Goal: Obtain resource: Download file/media

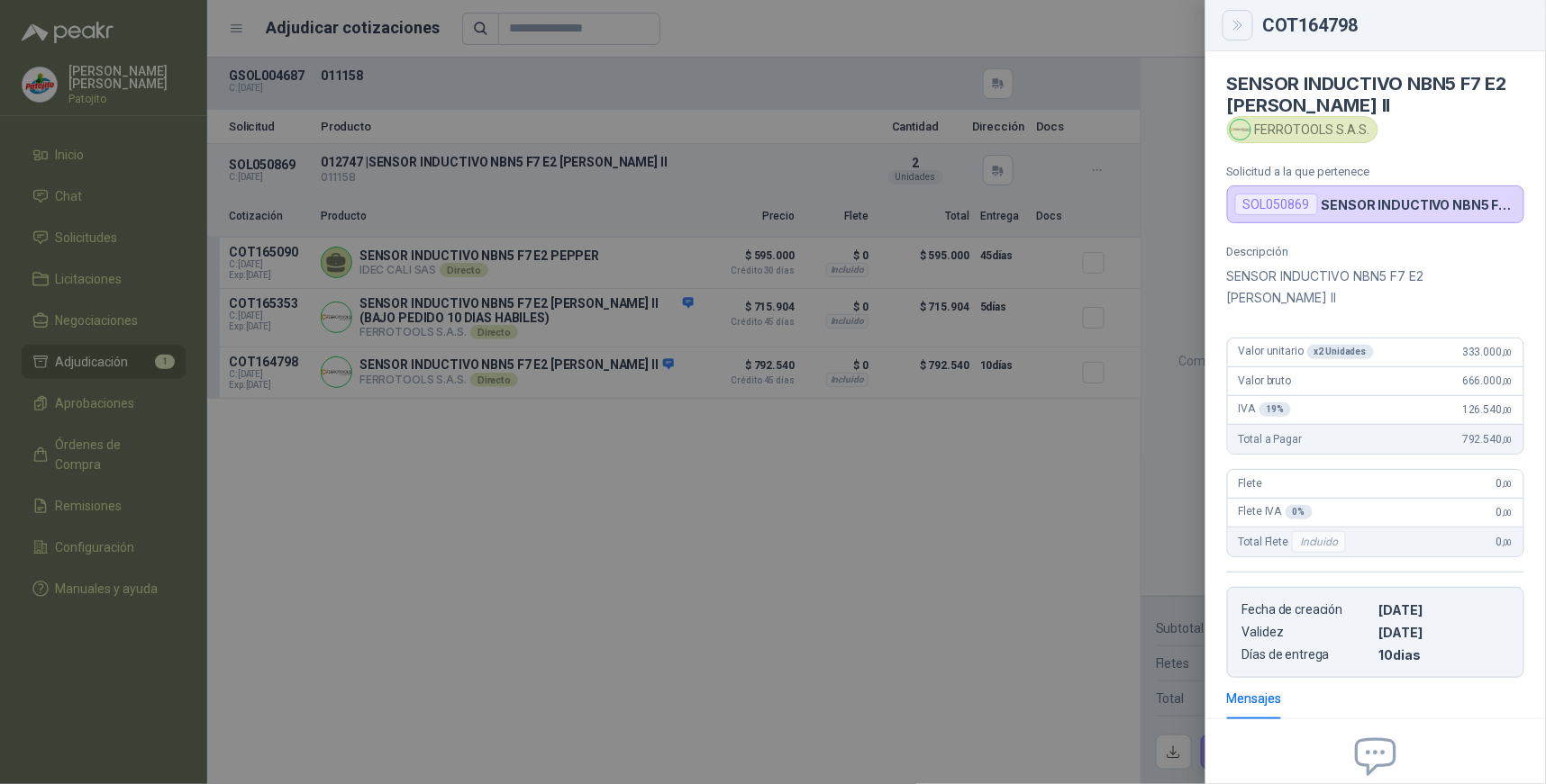
click at [1239, 28] on icon "Close" at bounding box center [1238, 25] width 8 height 9
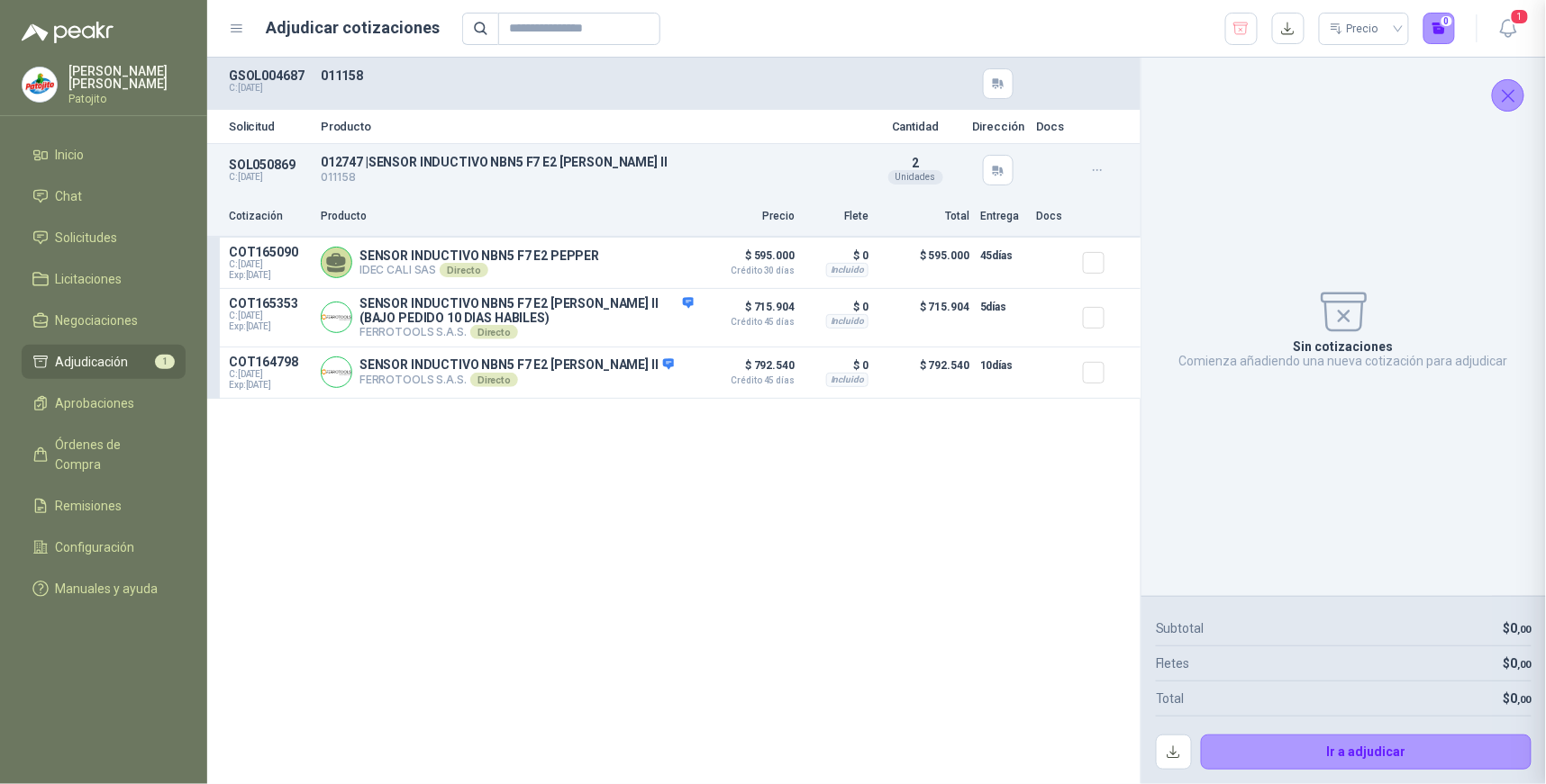
scroll to position [172, 0]
click at [696, 331] on article "COT165353 C: [DATE] Exp: [DATE] SENSOR INDUCTIVO NBN5 F7 E2 [PERSON_NAME] II (B…" at bounding box center [673, 318] width 934 height 58
click at [994, 479] on div "Solicitud Producto Cantidad Dirección Docs SOL050869 C: [DATE] 012747 | SENSOR …" at bounding box center [673, 420] width 934 height 727
click at [664, 319] on button "Detalles" at bounding box center [651, 317] width 84 height 24
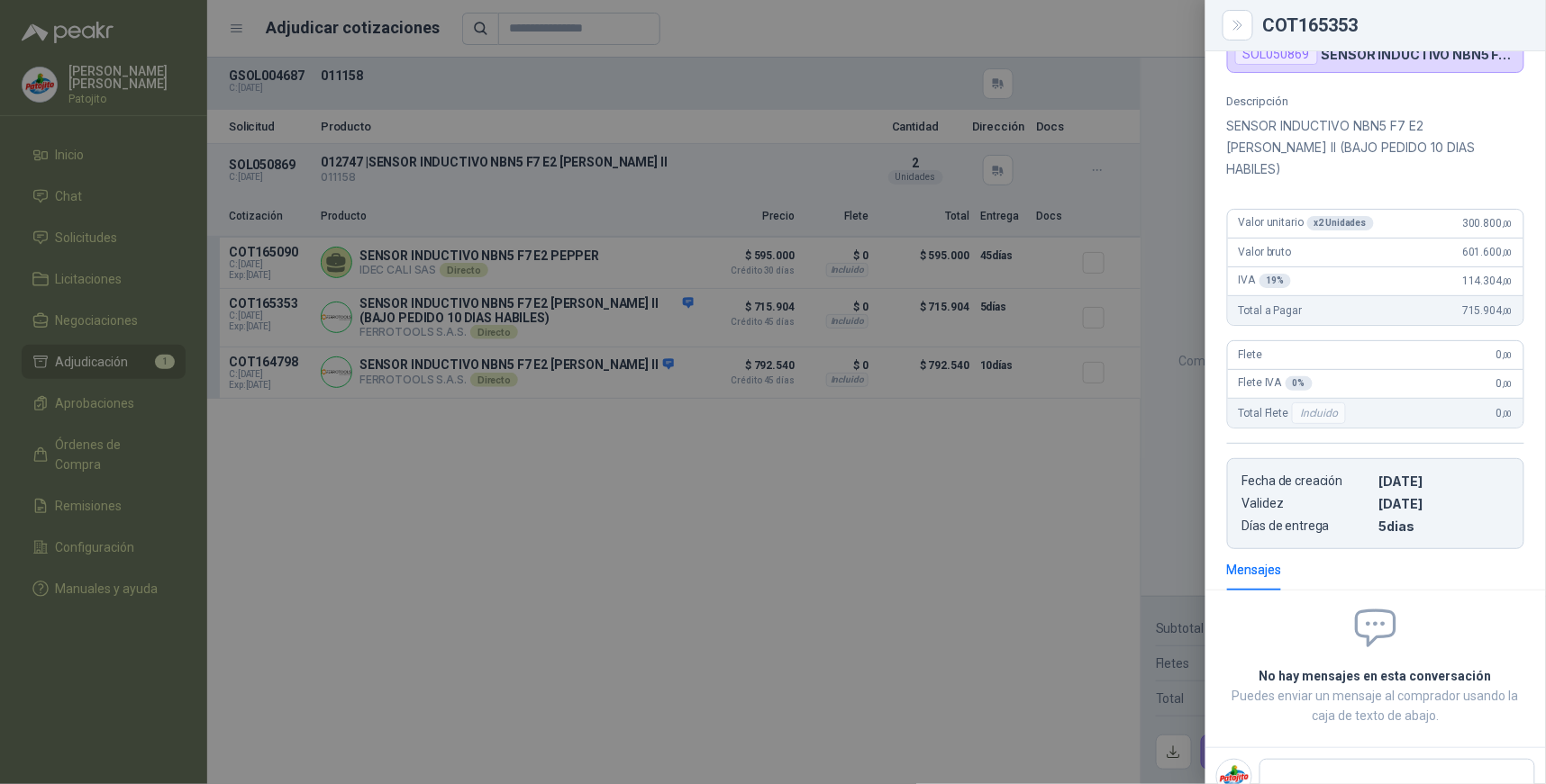
scroll to position [192, 0]
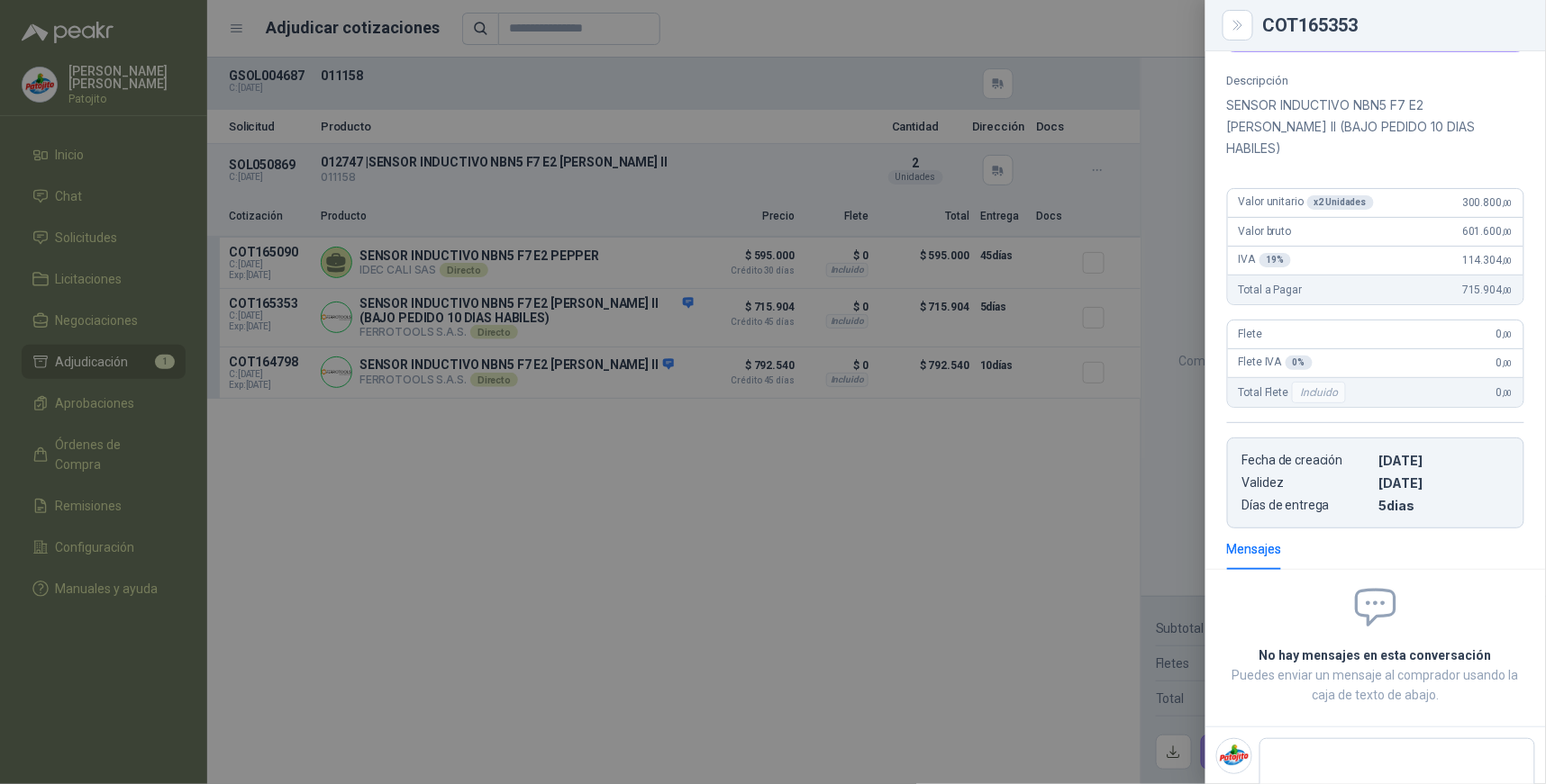
drag, startPoint x: 1237, startPoint y: 27, endPoint x: 1141, endPoint y: 110, distance: 126.9
click at [1236, 27] on icon "Close" at bounding box center [1239, 26] width 15 height 15
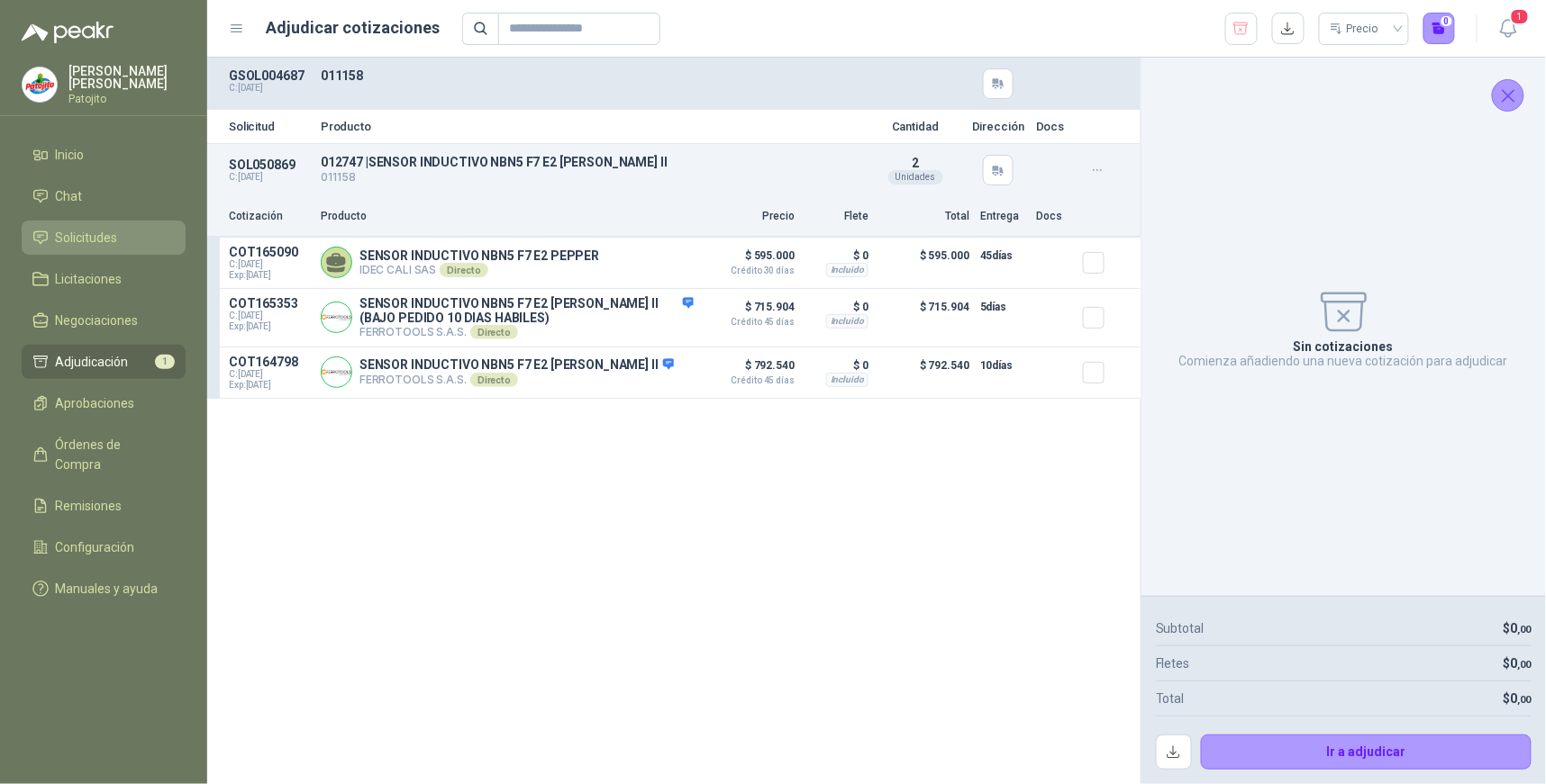
drag, startPoint x: 110, startPoint y: 237, endPoint x: 115, endPoint y: 247, distance: 11.2
click at [110, 237] on span "Solicitudes" at bounding box center [86, 237] width 62 height 20
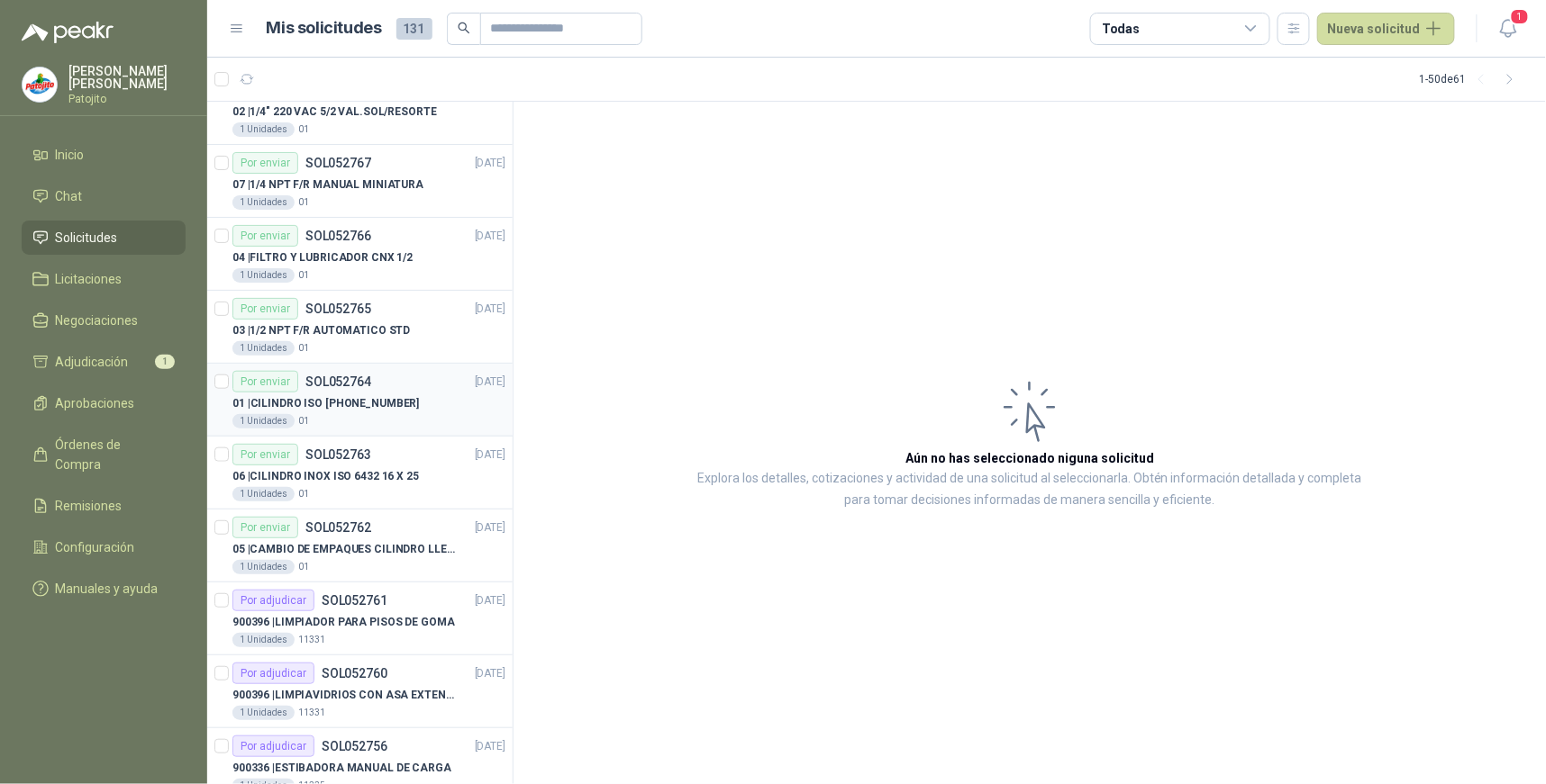
scroll to position [2991, 0]
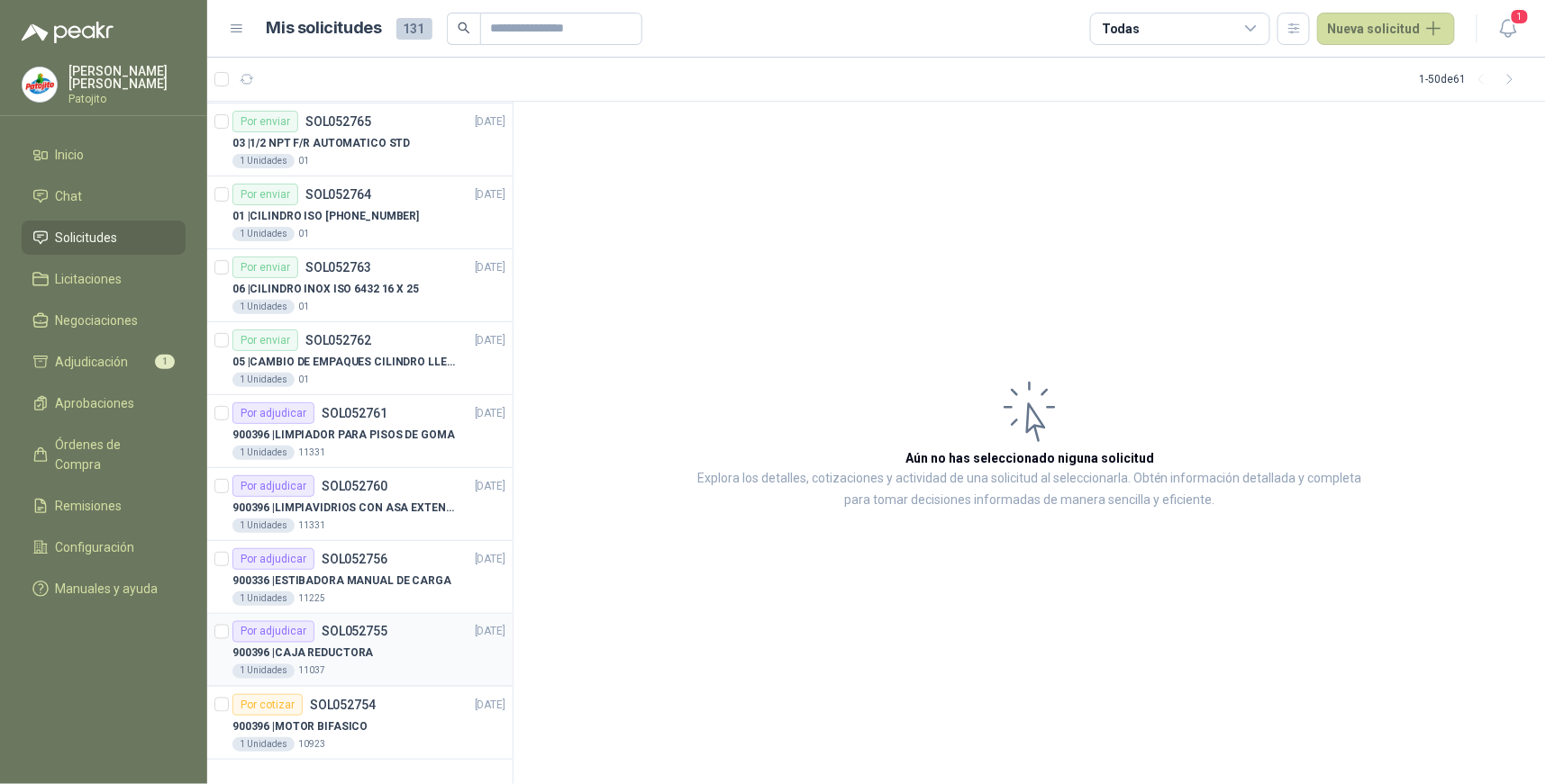
click at [433, 653] on div "900396 | CAJA REDUCTORA" at bounding box center [369, 654] width 273 height 22
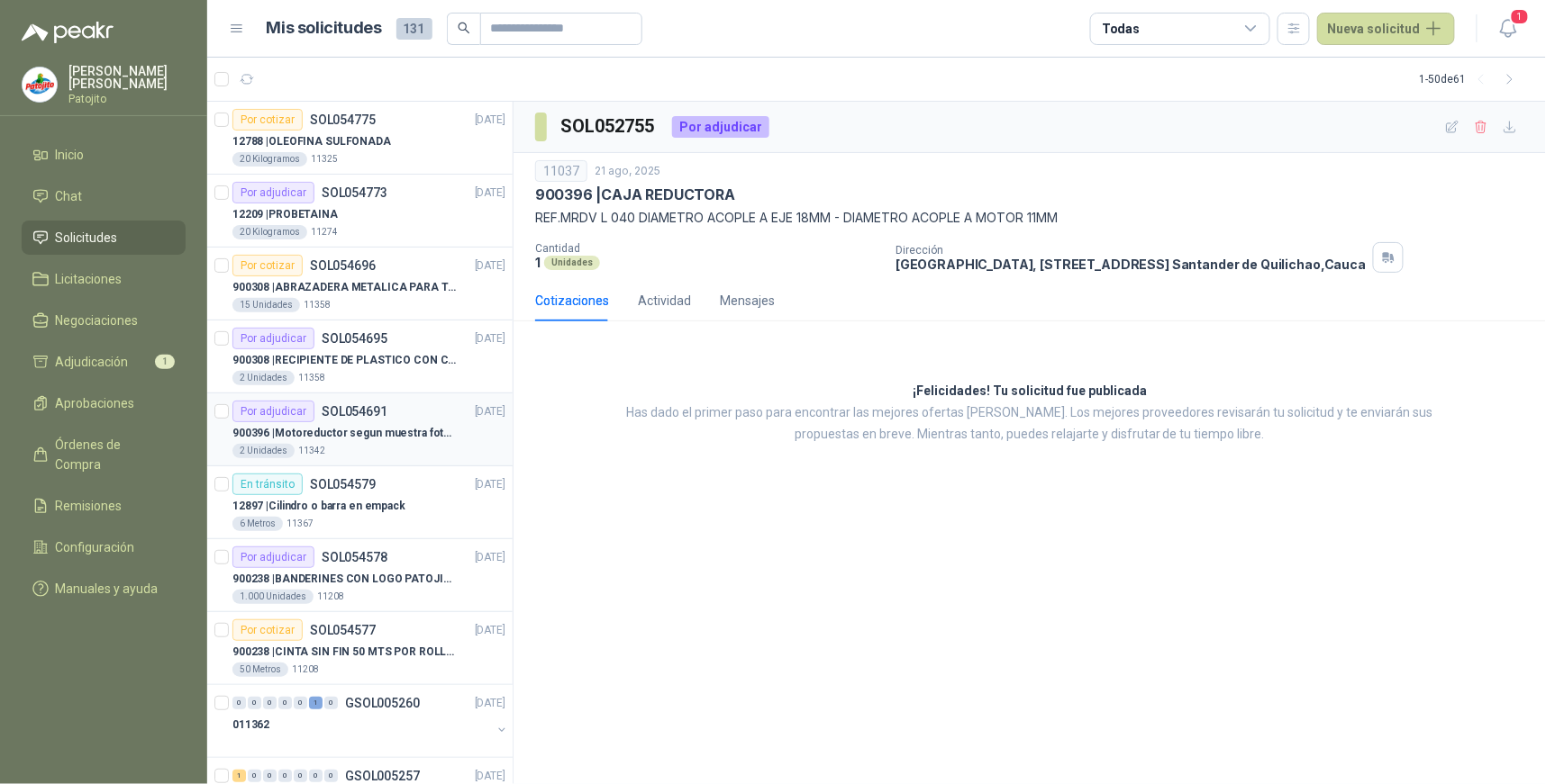
click at [373, 419] on div "Por adjudicar SOL054691" at bounding box center [310, 412] width 155 height 22
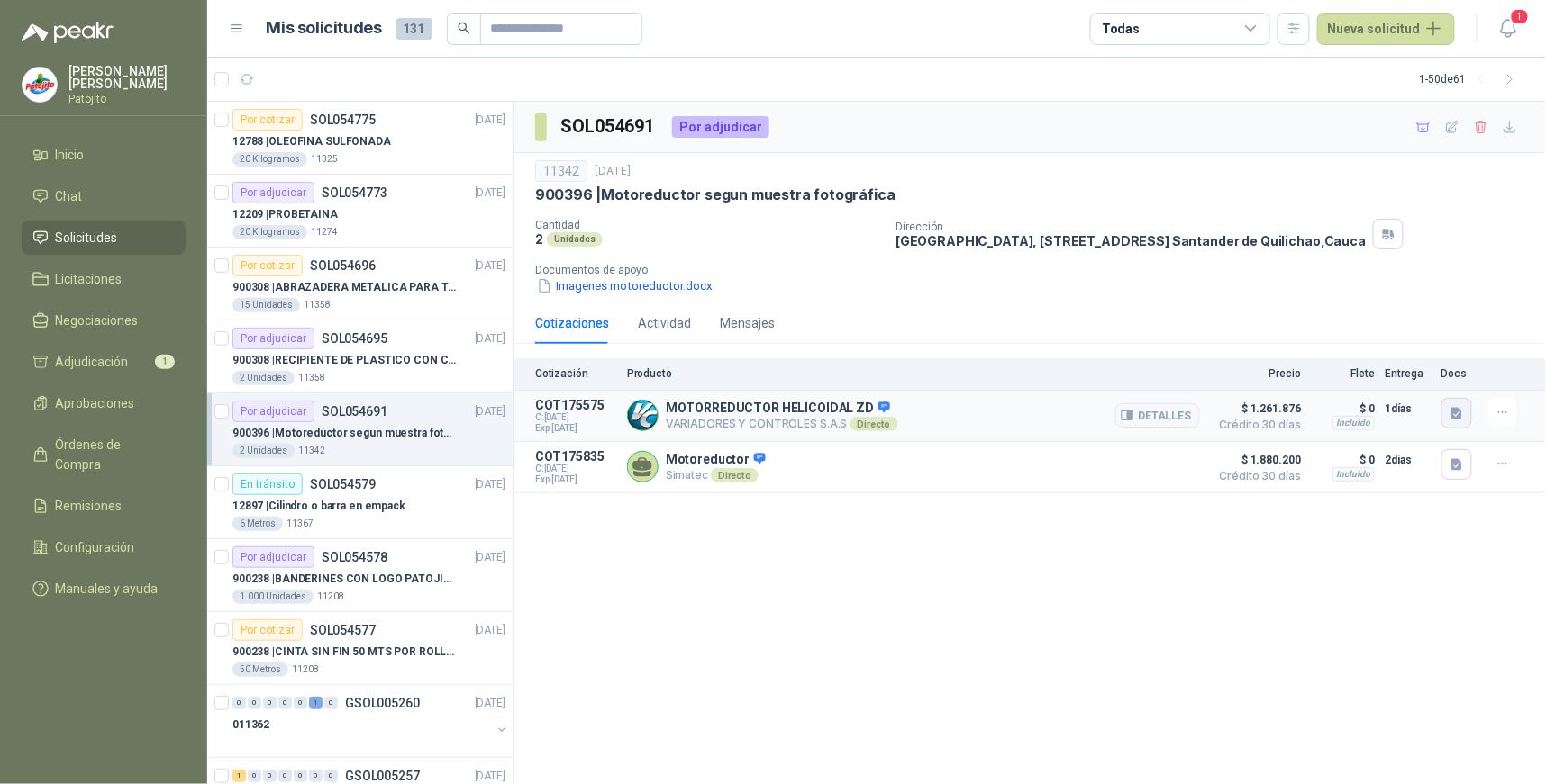
click at [1461, 408] on icon "button" at bounding box center [1458, 414] width 15 height 15
click at [1460, 408] on icon "button" at bounding box center [1458, 414] width 15 height 15
click at [1415, 373] on button "25387.pdf" at bounding box center [1422, 374] width 76 height 19
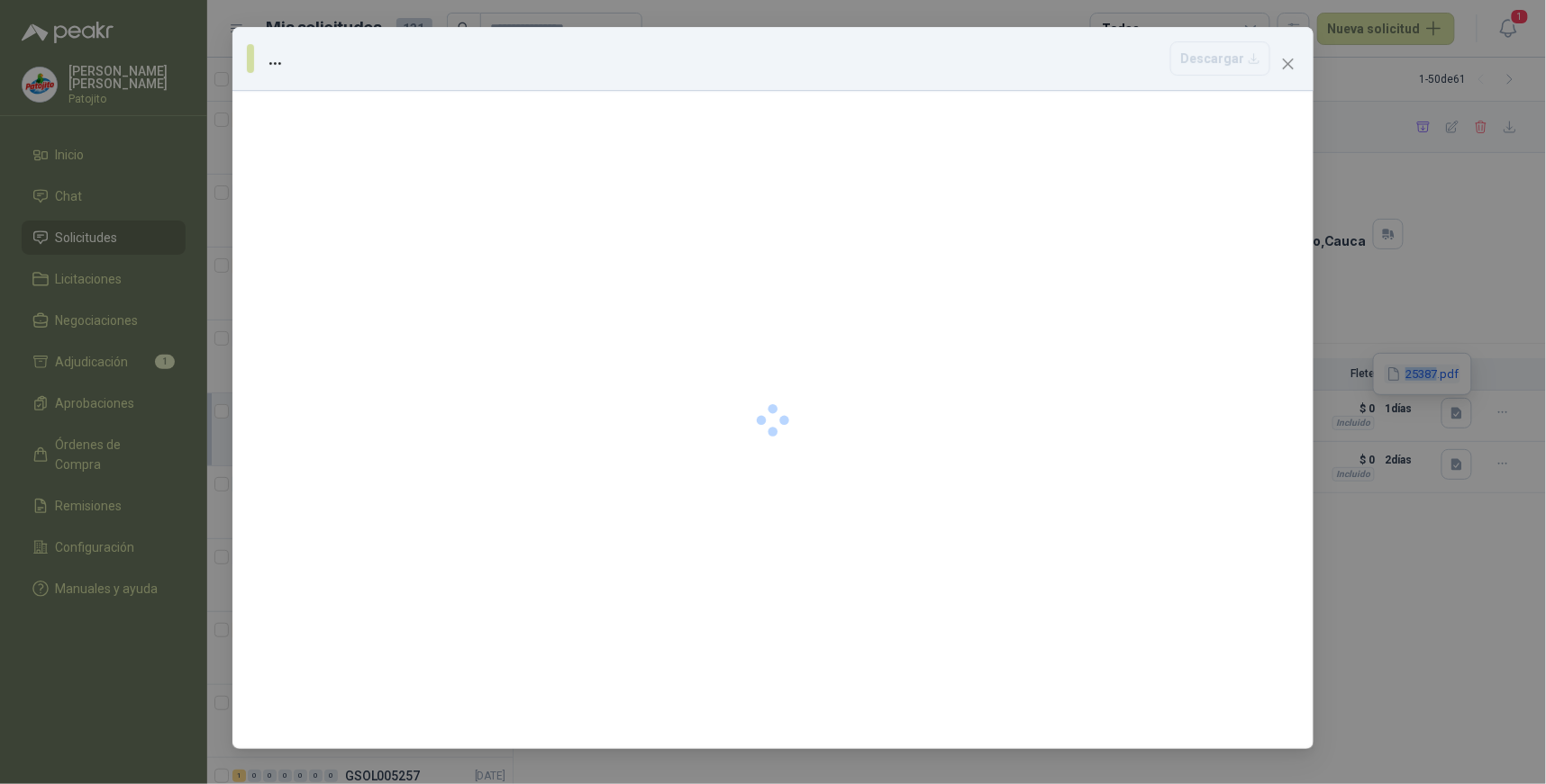
click at [1415, 373] on div "... [GEOGRAPHIC_DATA]" at bounding box center [773, 392] width 1546 height 784
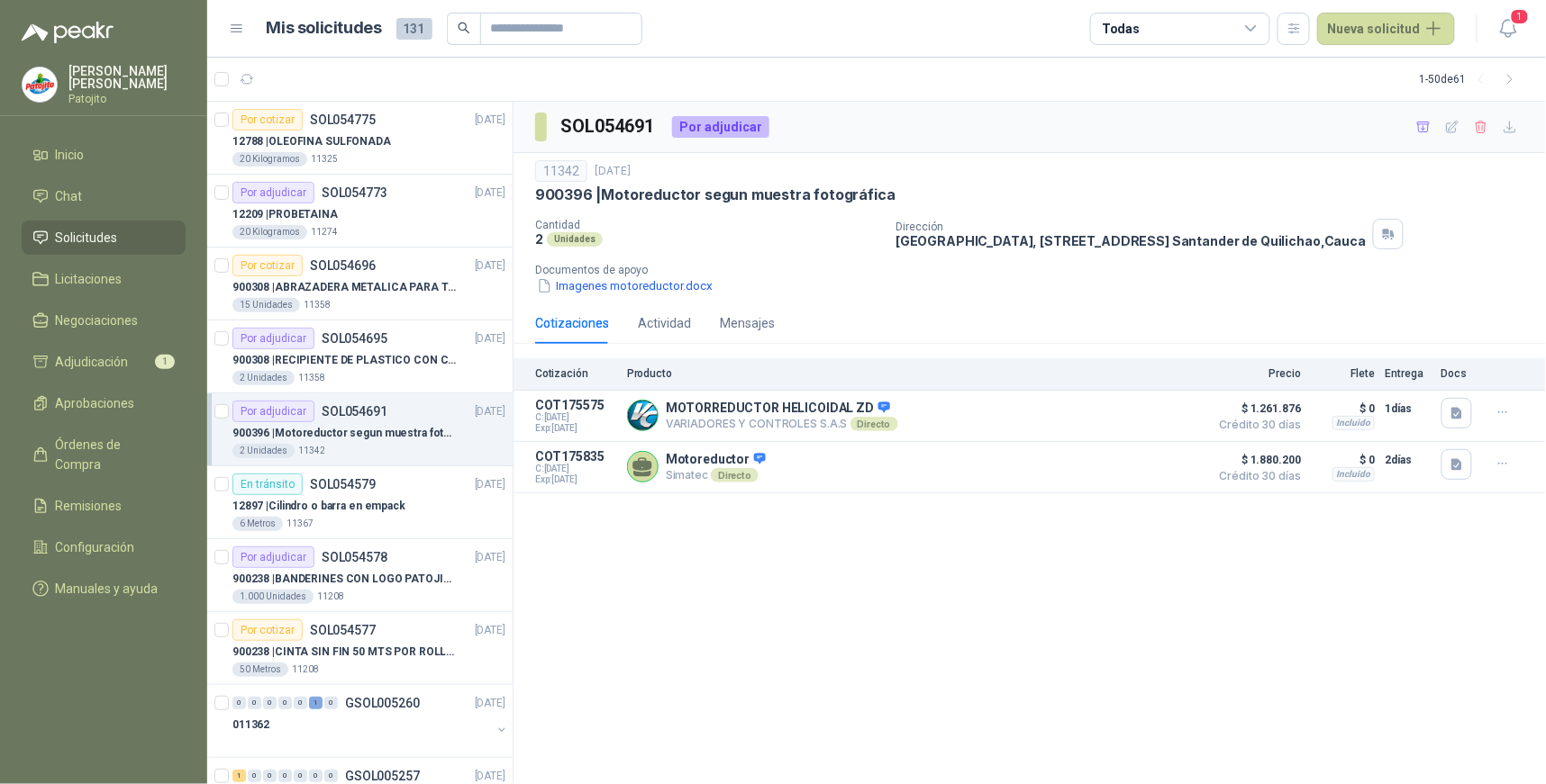
drag, startPoint x: 1124, startPoint y: 661, endPoint x: 1136, endPoint y: 651, distance: 15.6
click at [1125, 661] on div "SOL054691 Por adjudicar 11342 [DATE] 900396 | Motoreductor segun muestra fotogr…" at bounding box center [1030, 443] width 1033 height 683
click at [1461, 413] on icon "button" at bounding box center [1457, 413] width 11 height 11
click at [1418, 371] on button "25387.pdf" at bounding box center [1422, 374] width 76 height 19
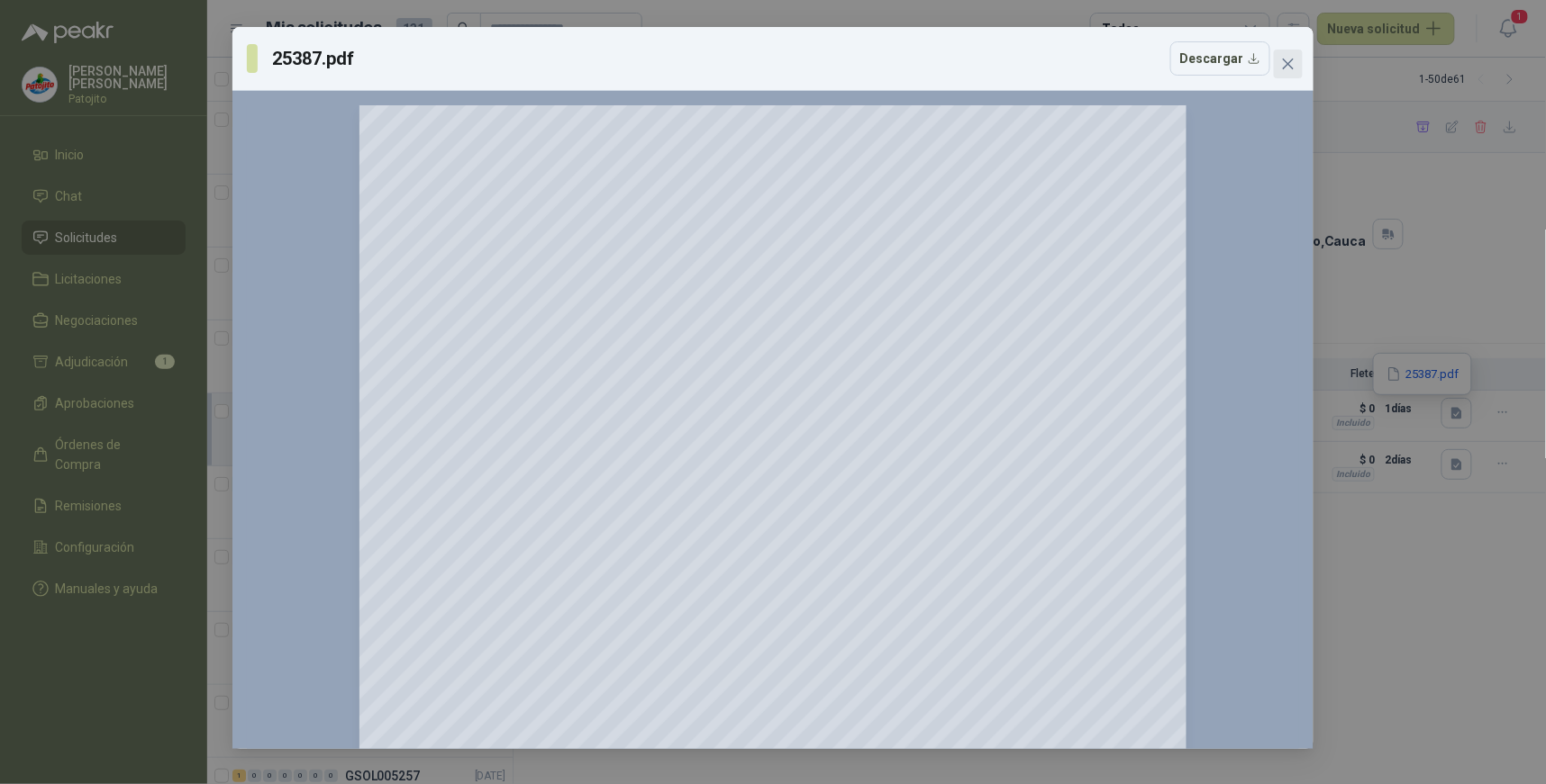
click at [1281, 63] on span "Close" at bounding box center [1288, 63] width 29 height 14
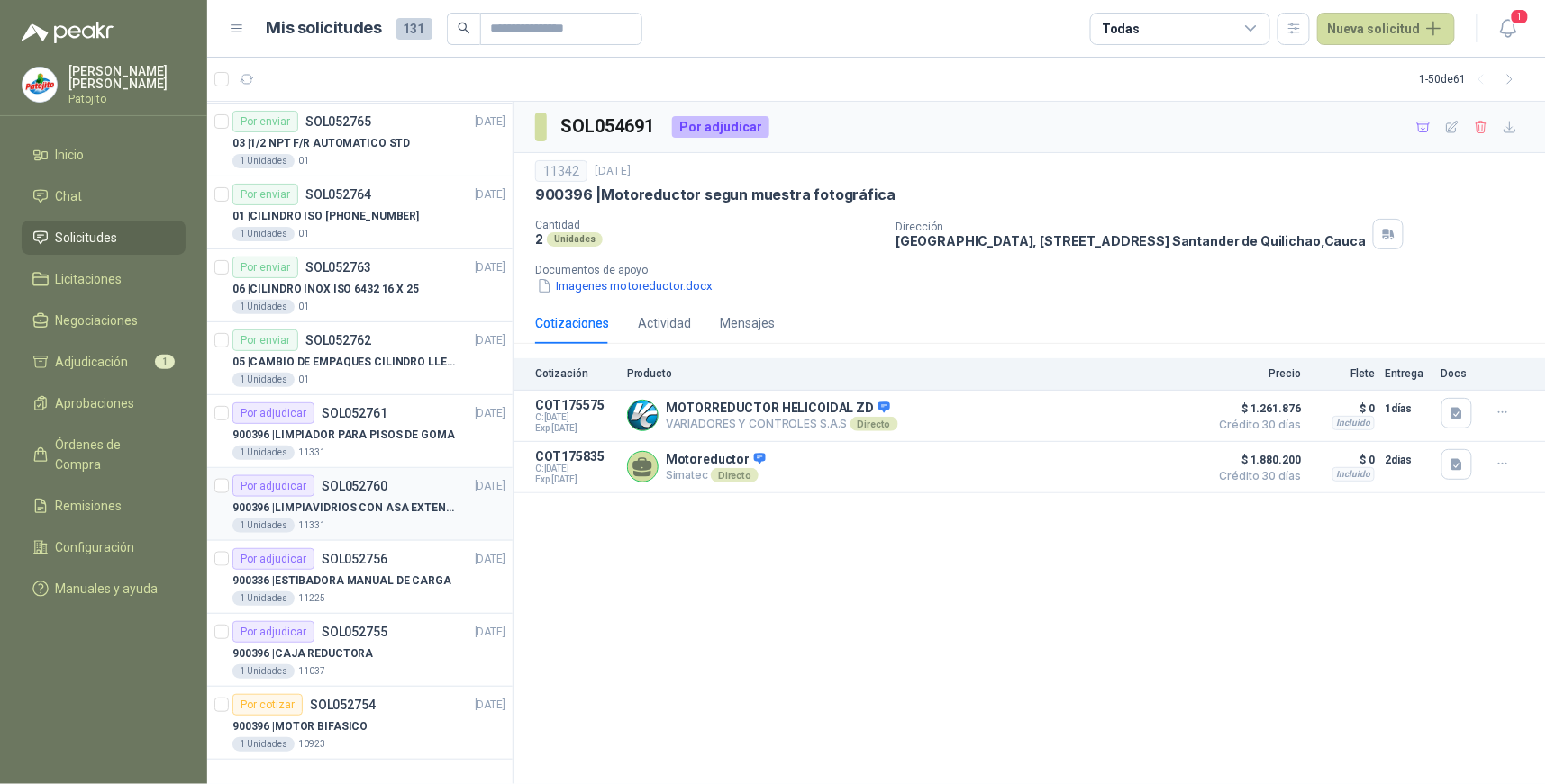
scroll to position [2991, 0]
click at [398, 716] on div "900396 | MOTOR BIFASICO" at bounding box center [369, 727] width 273 height 22
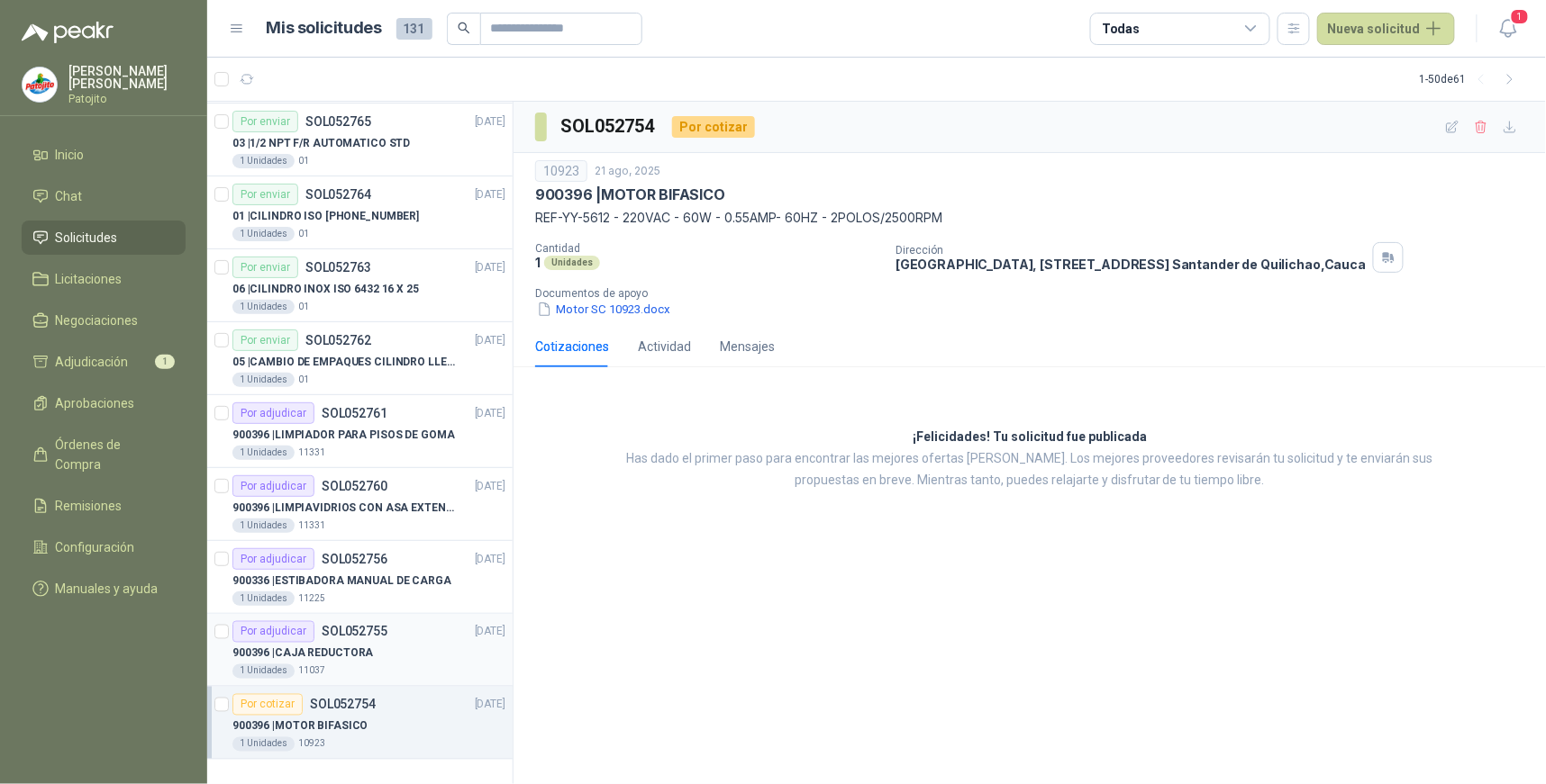
click at [379, 650] on div "900396 | CAJA REDUCTORA" at bounding box center [369, 654] width 273 height 22
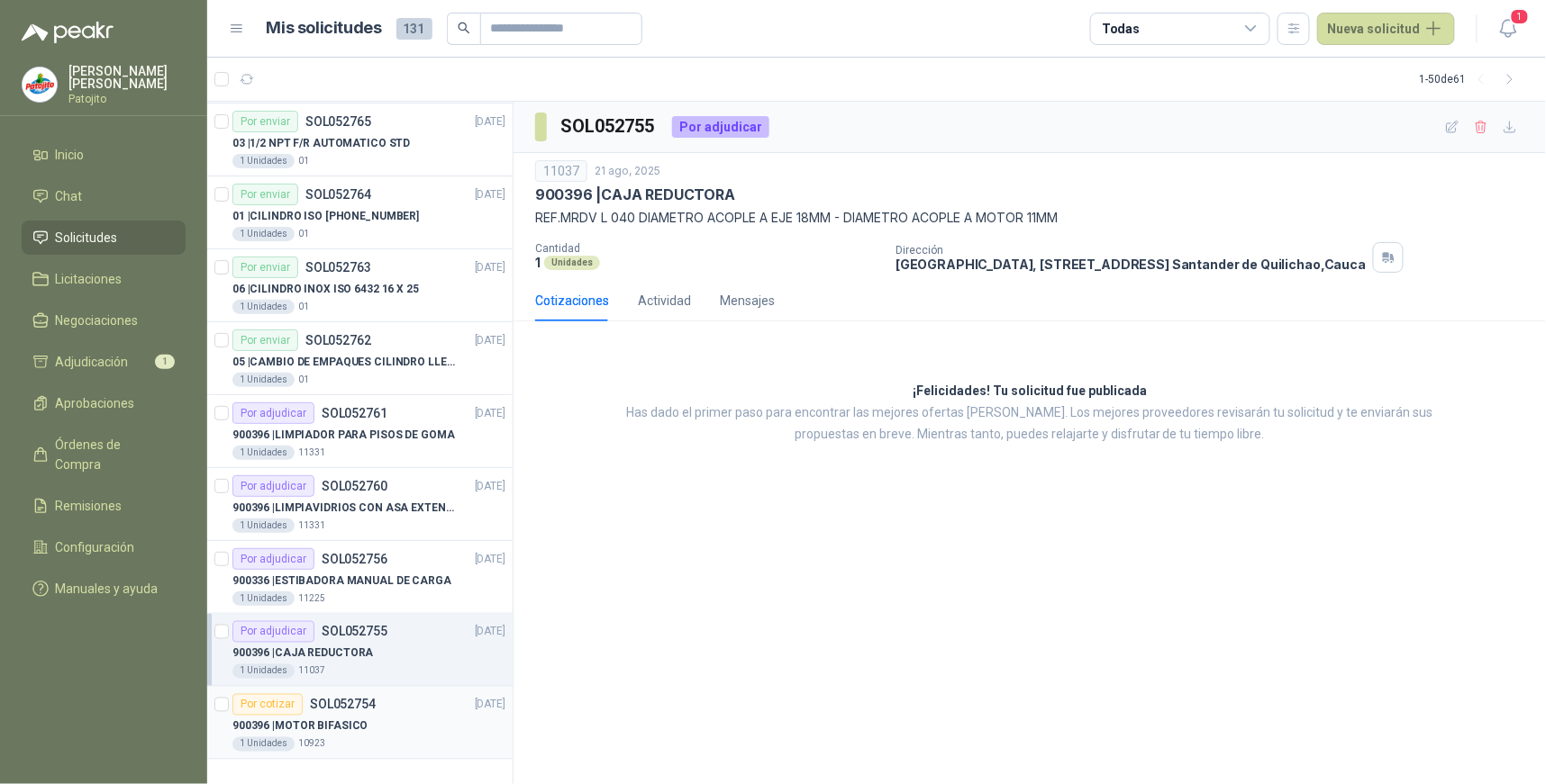
click at [400, 727] on div "900396 | MOTOR BIFASICO" at bounding box center [369, 727] width 273 height 22
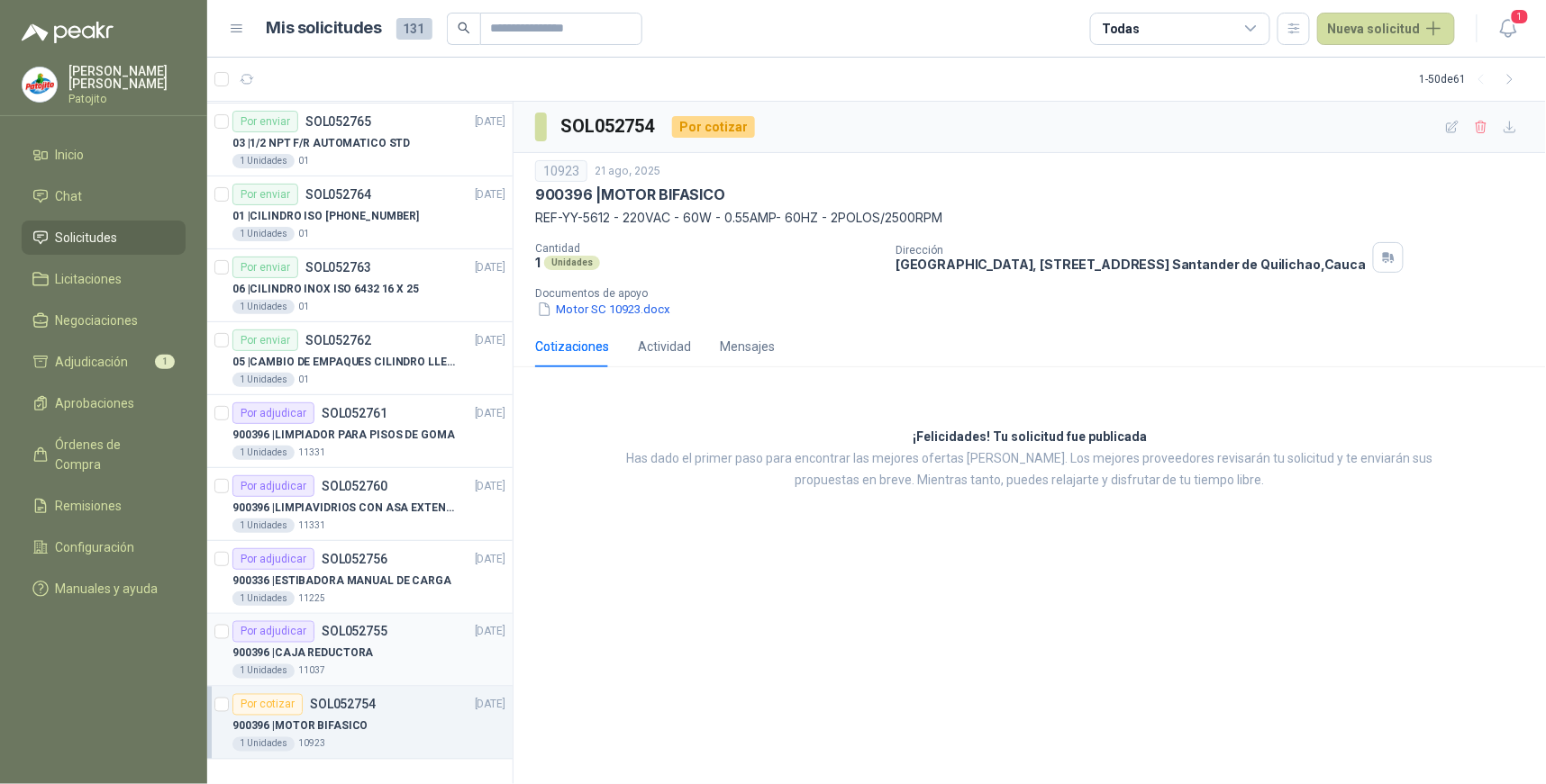
click at [374, 650] on div "900396 | CAJA REDUCTORA" at bounding box center [369, 654] width 273 height 22
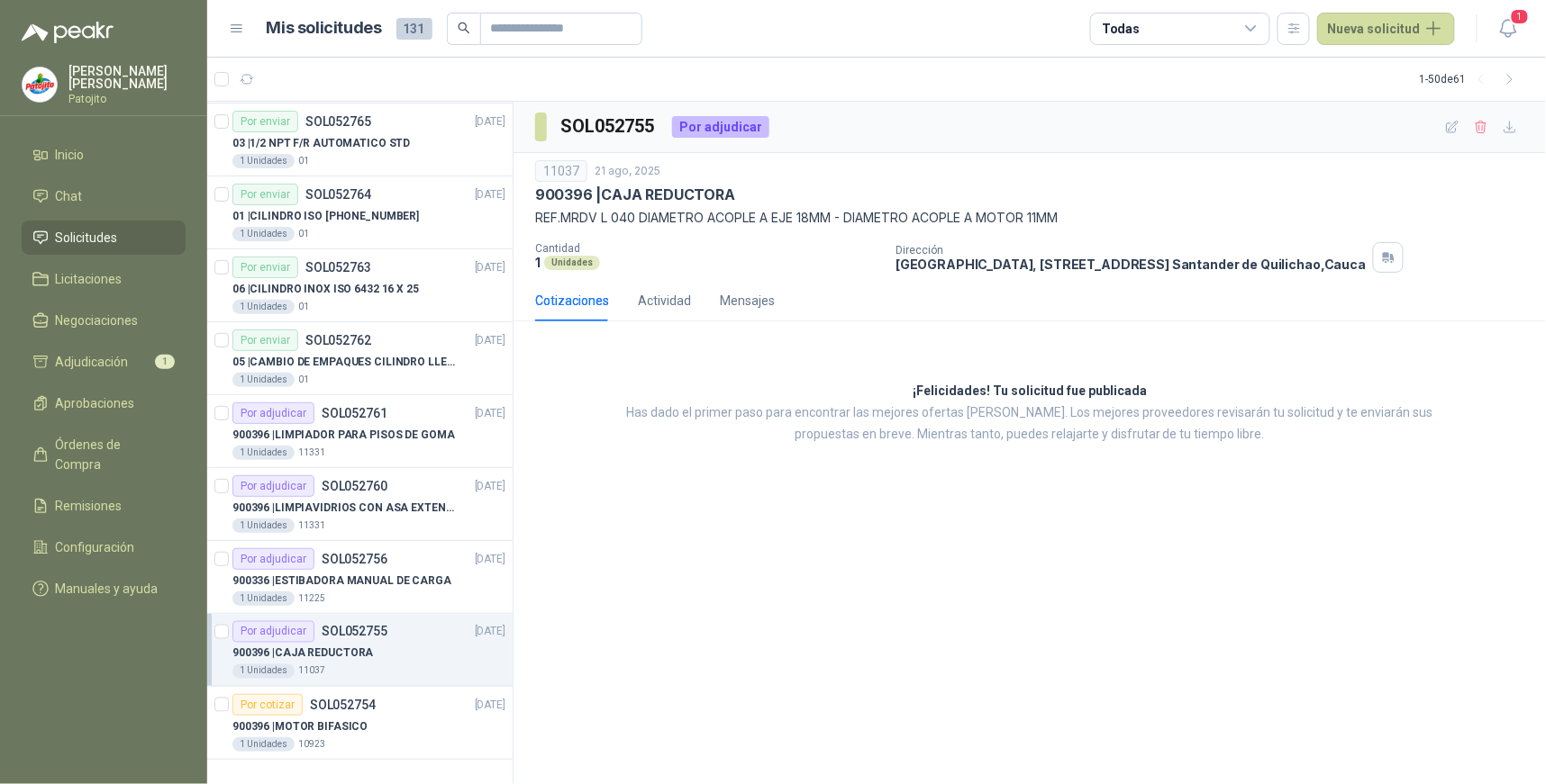
click at [411, 634] on div "Por adjudicar SOL052755 [DATE]" at bounding box center [369, 632] width 273 height 22
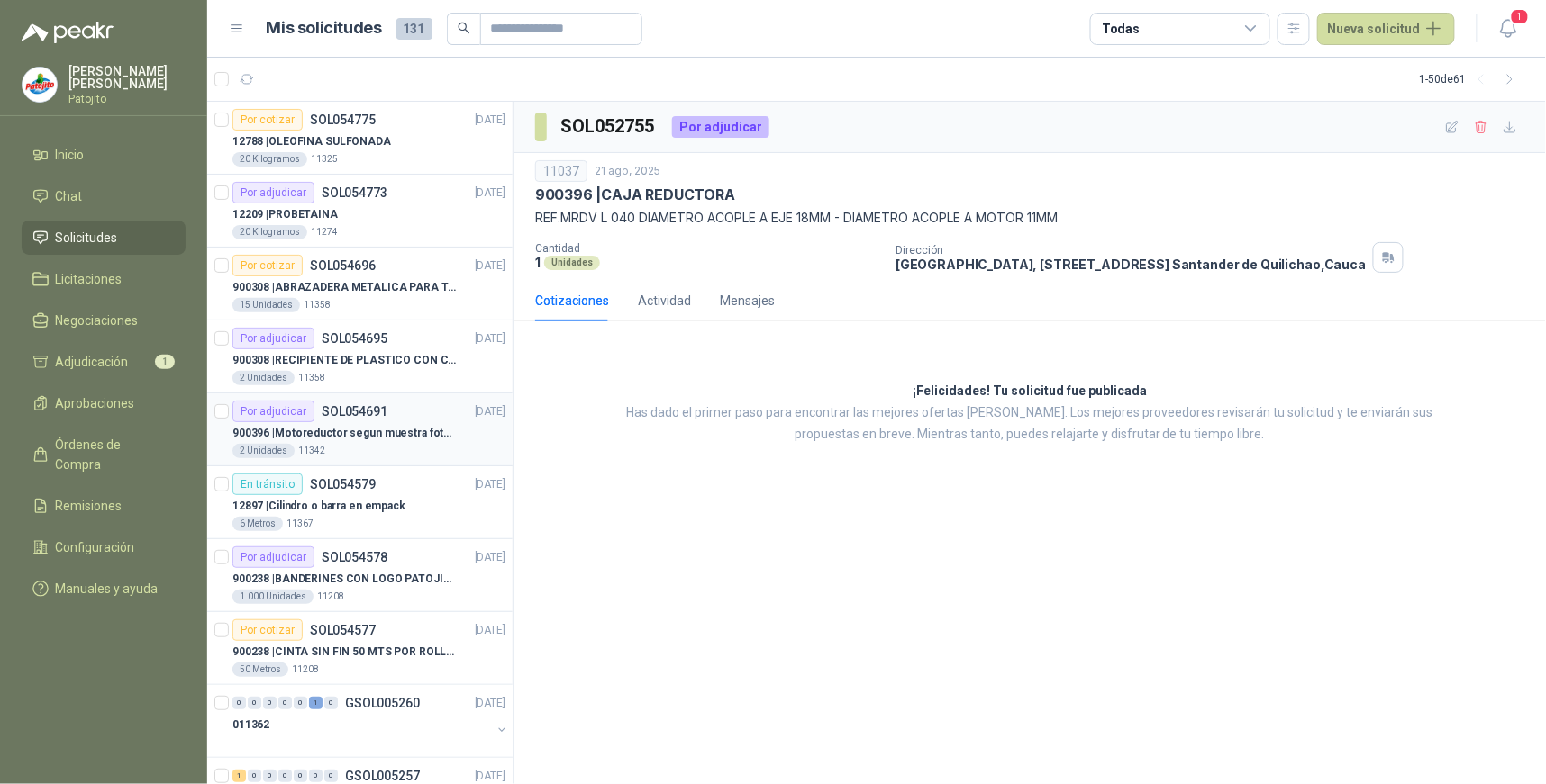
click at [333, 431] on p "900396 | Motoreductor segun muestra fotográfica" at bounding box center [345, 434] width 224 height 17
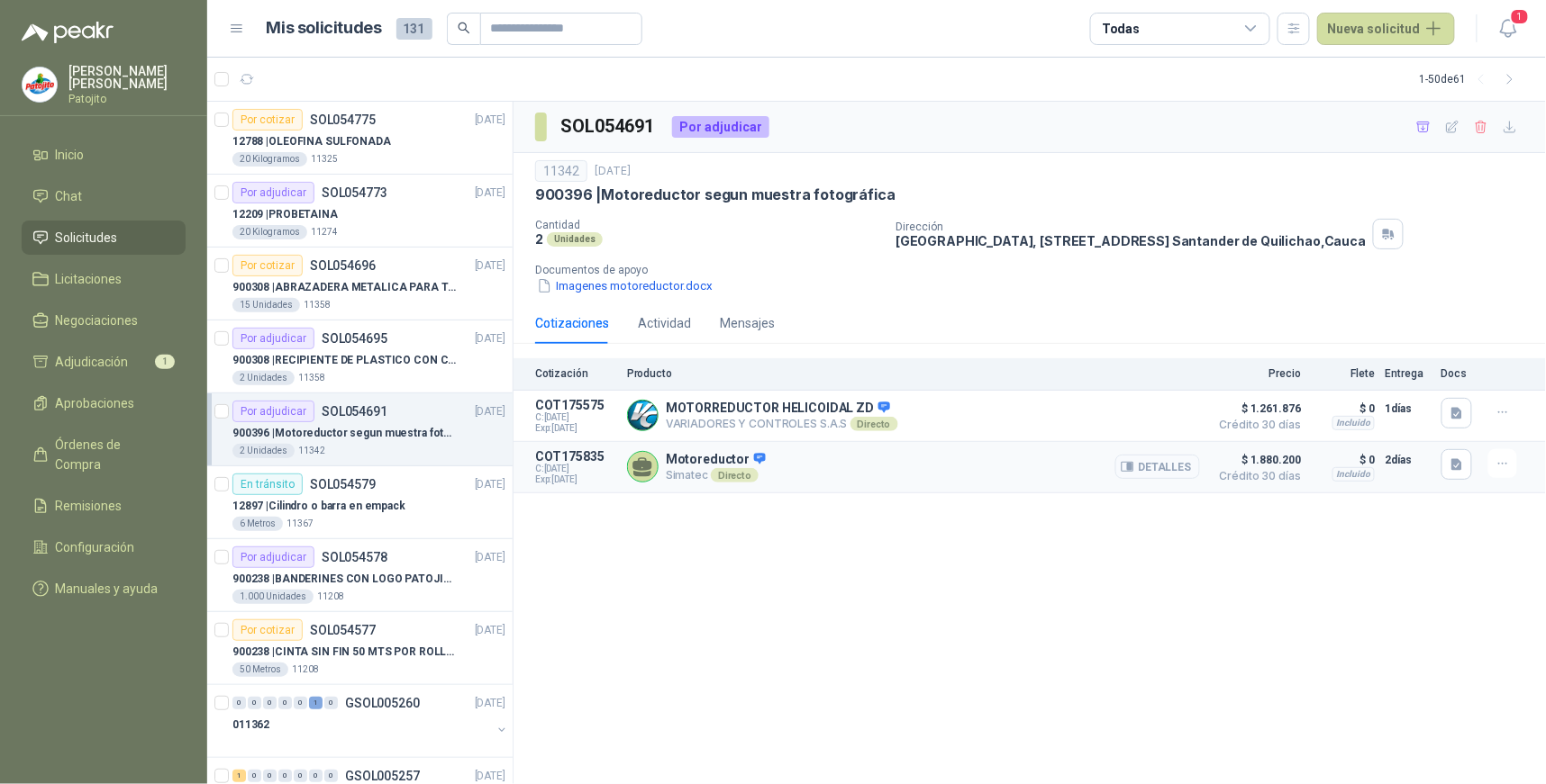
click at [1187, 472] on button "Detalles" at bounding box center [1158, 466] width 84 height 24
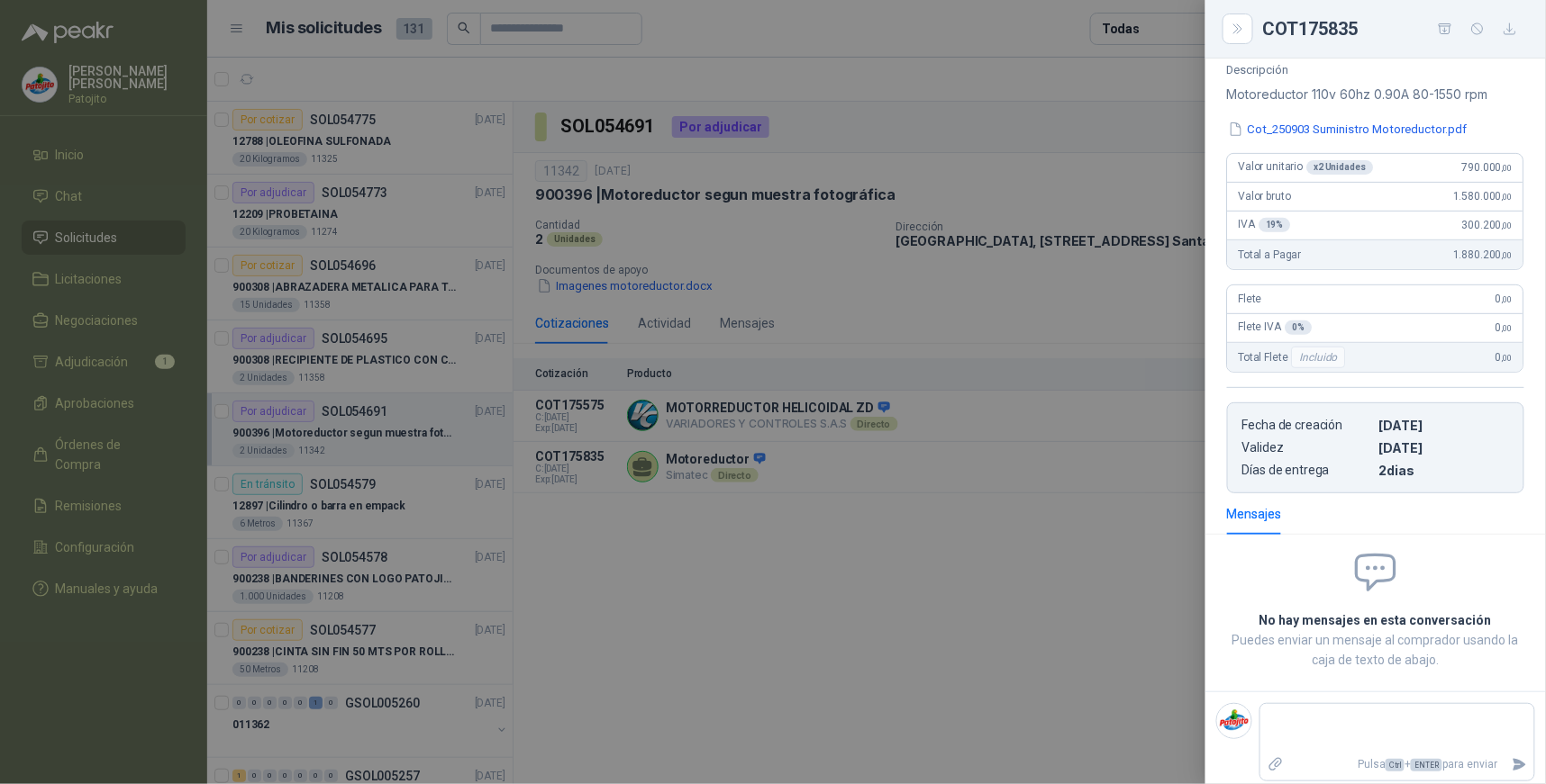
scroll to position [68, 0]
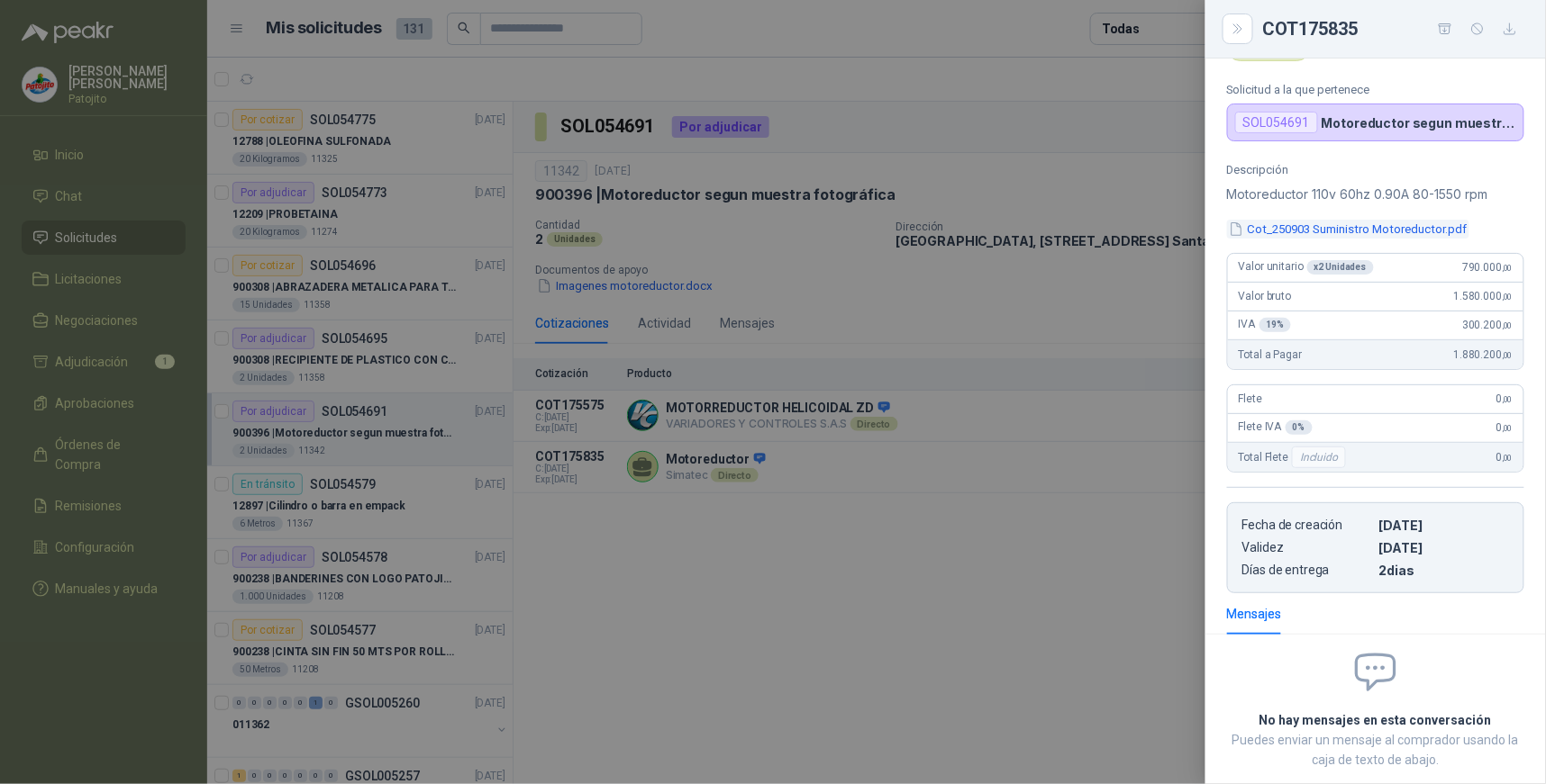
click at [1340, 228] on button "Cot_250903 Suministro Motoreductor.pdf" at bounding box center [1348, 230] width 242 height 19
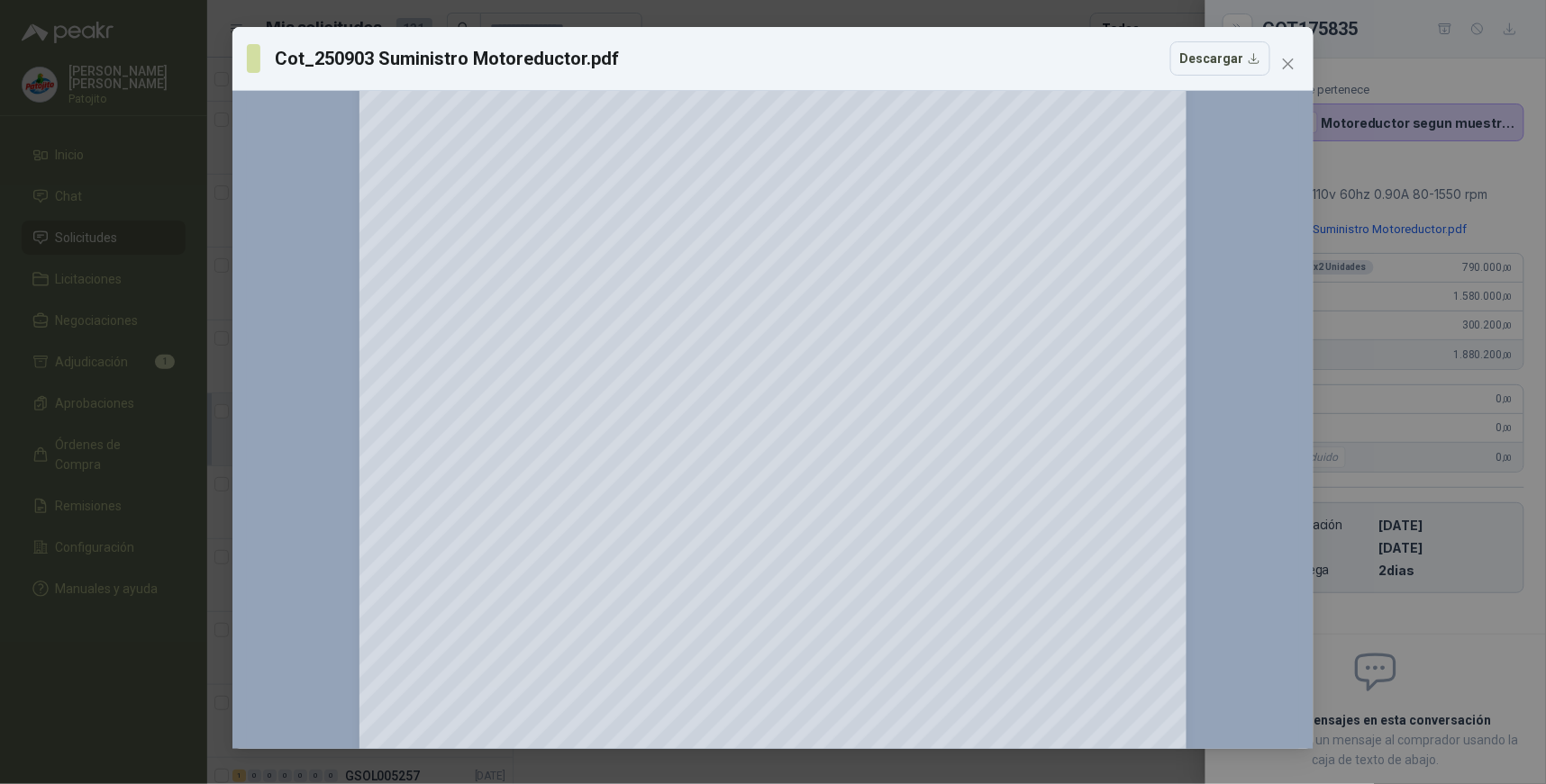
scroll to position [0, 0]
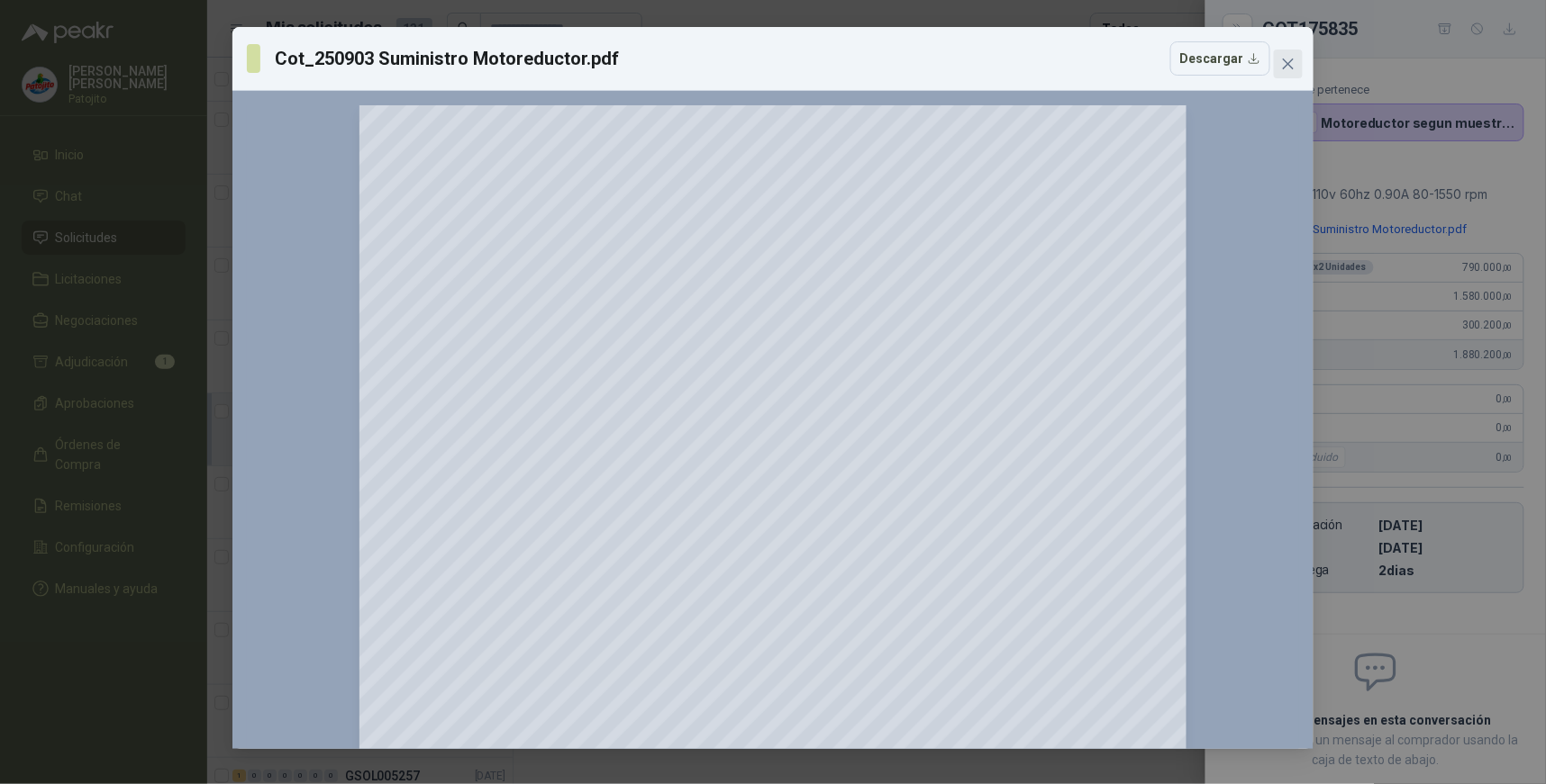
click at [1288, 61] on icon "close" at bounding box center [1288, 63] width 14 height 14
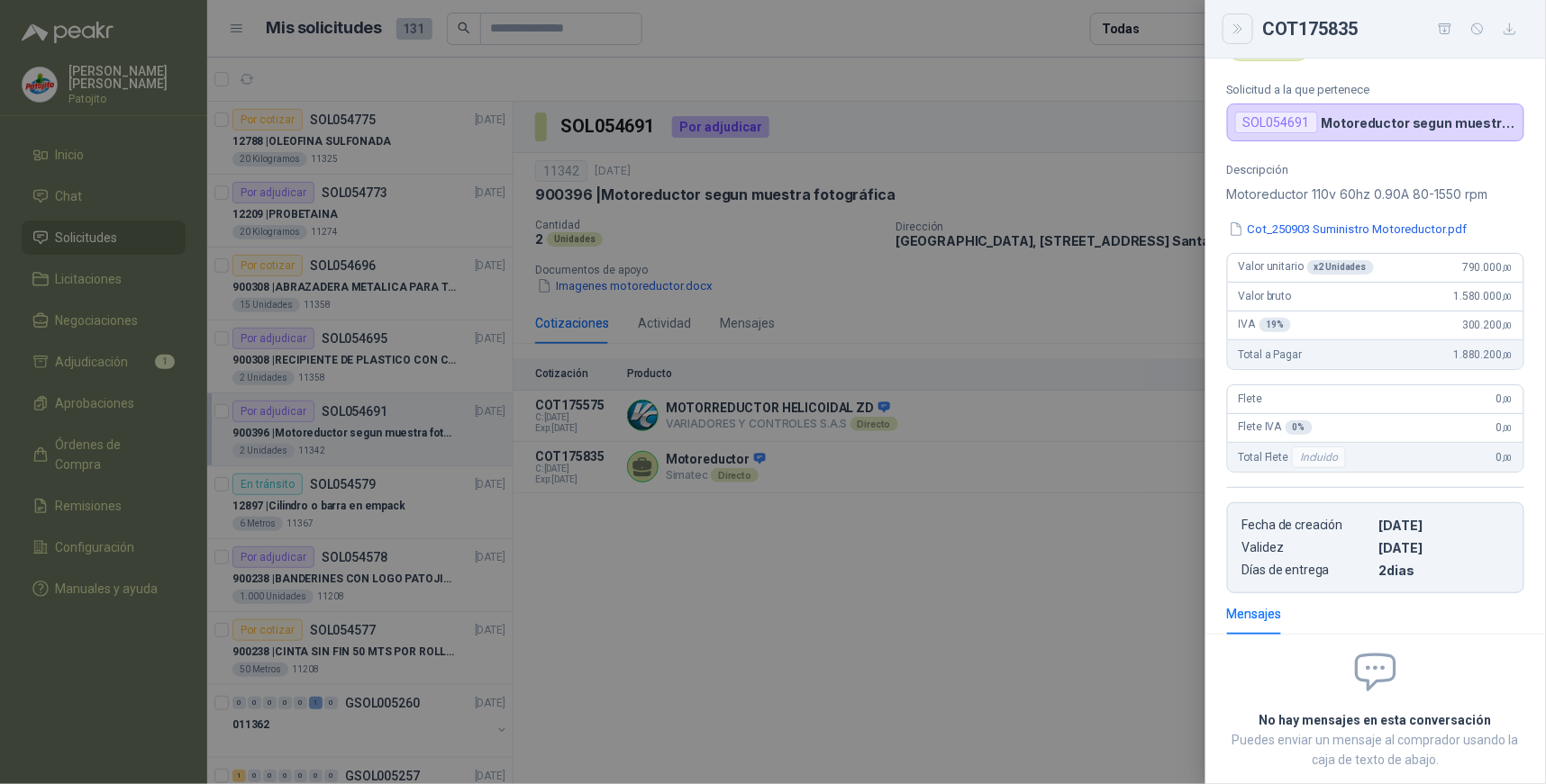
drag, startPoint x: 1233, startPoint y: 28, endPoint x: 1155, endPoint y: 91, distance: 100.3
click at [1233, 29] on icon "Close" at bounding box center [1239, 30] width 15 height 15
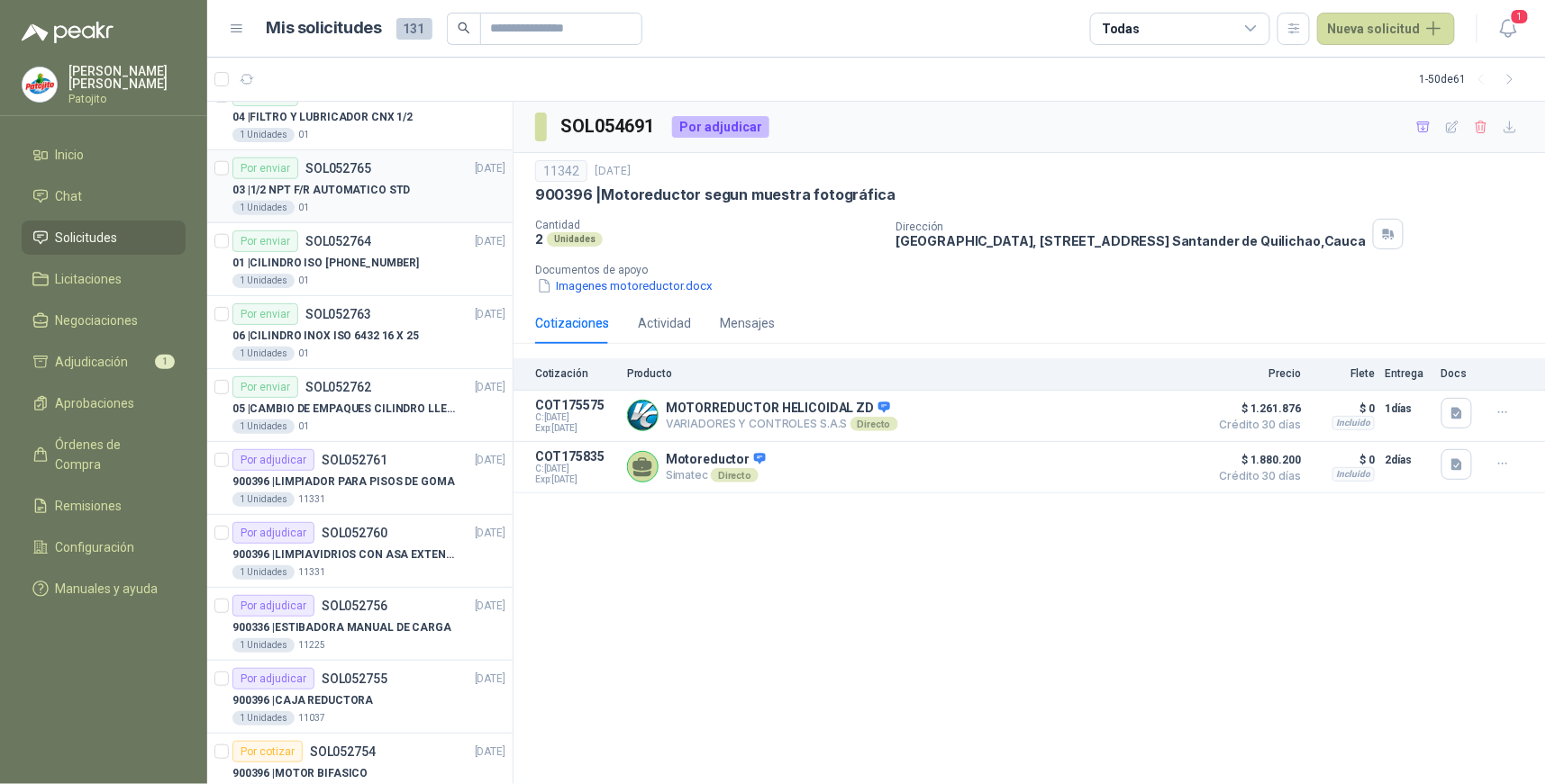
scroll to position [2991, 0]
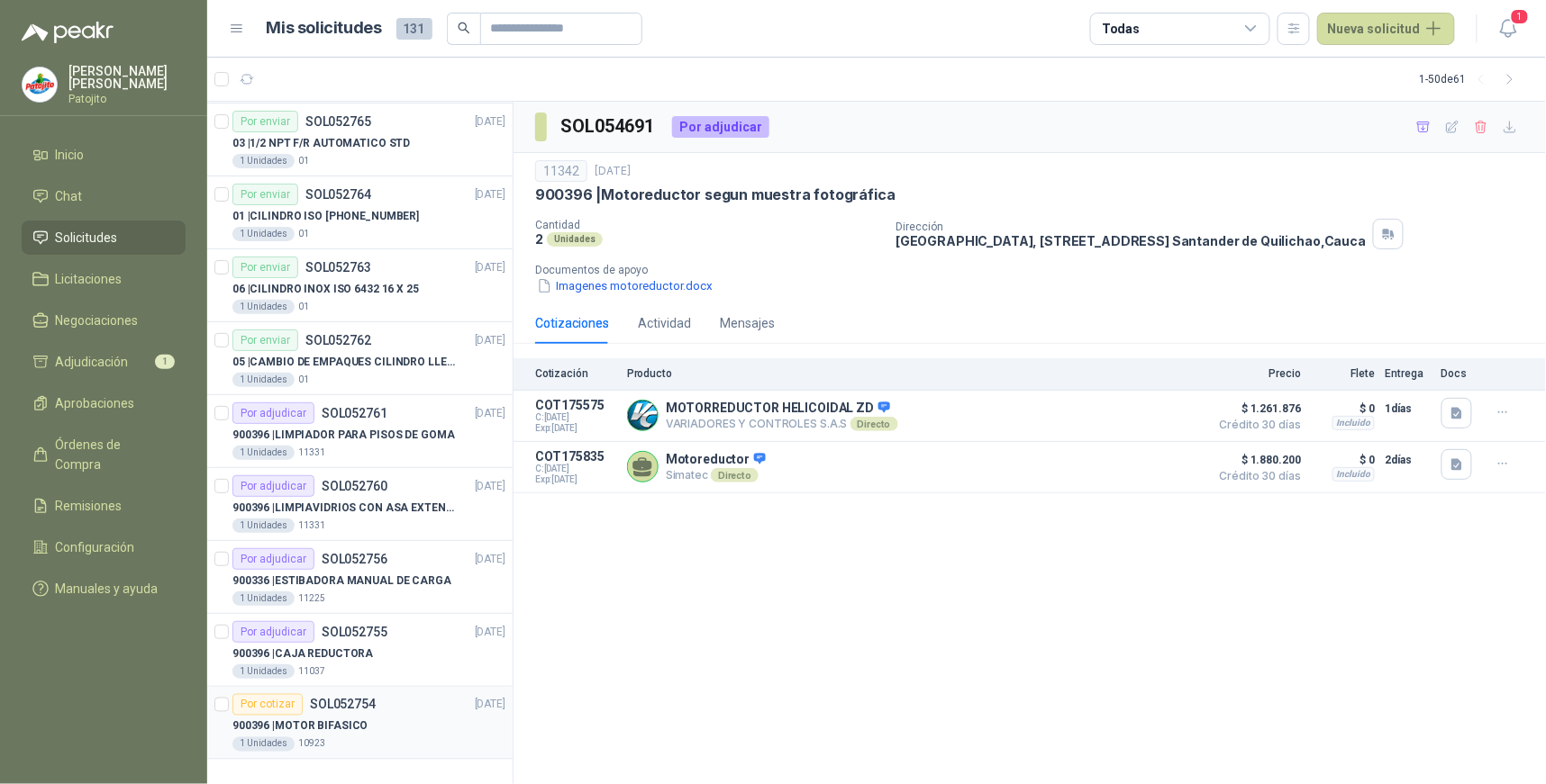
click at [410, 724] on div "900396 | MOTOR BIFASICO" at bounding box center [369, 727] width 273 height 22
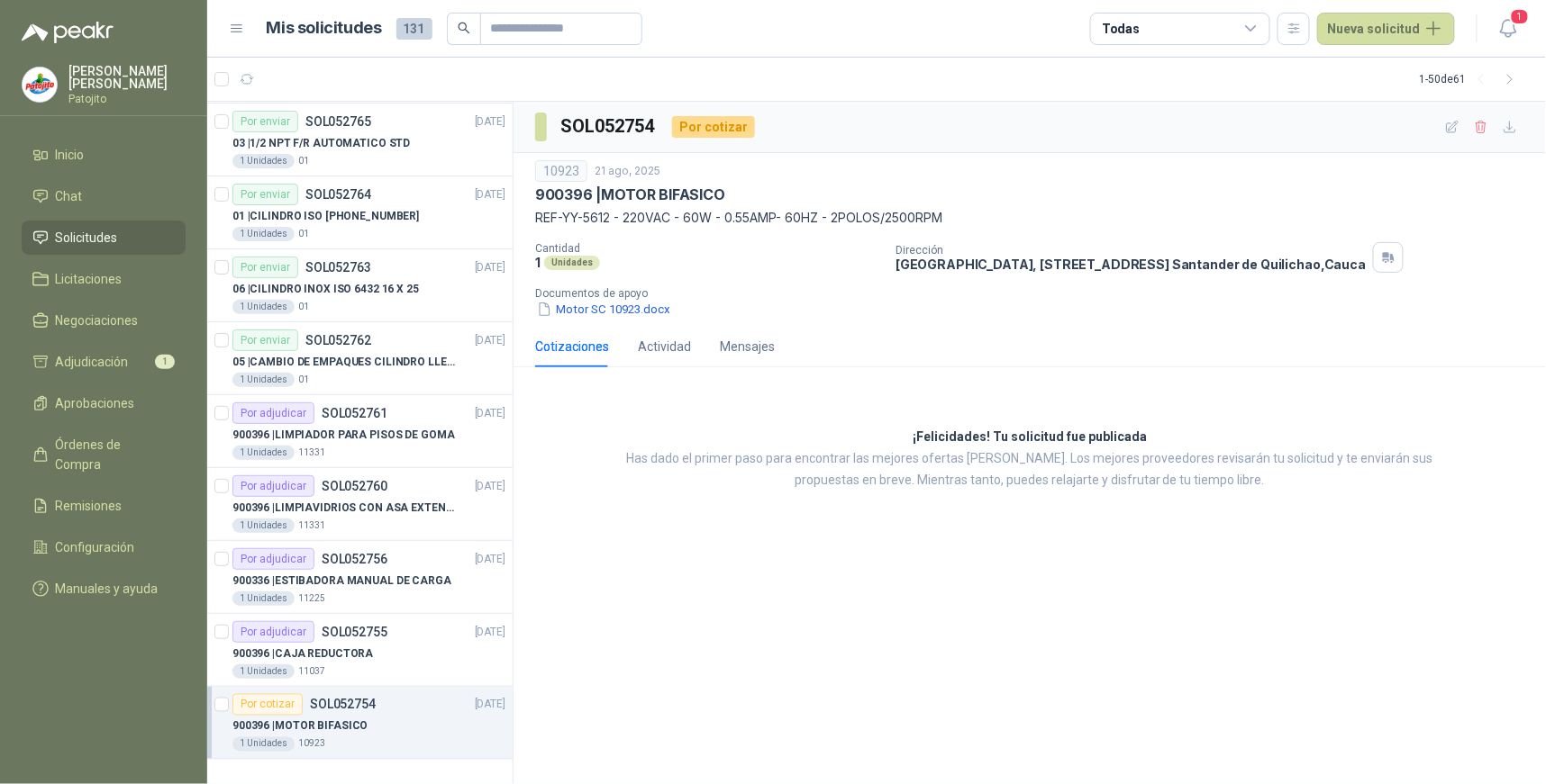
click at [753, 466] on p "Has dado el primer paso para encontrar las mejores ofertas [PERSON_NAME]. Los m…" at bounding box center [1030, 469] width 829 height 43
click at [382, 650] on div "900396 | CAJA REDUCTORA" at bounding box center [369, 654] width 273 height 22
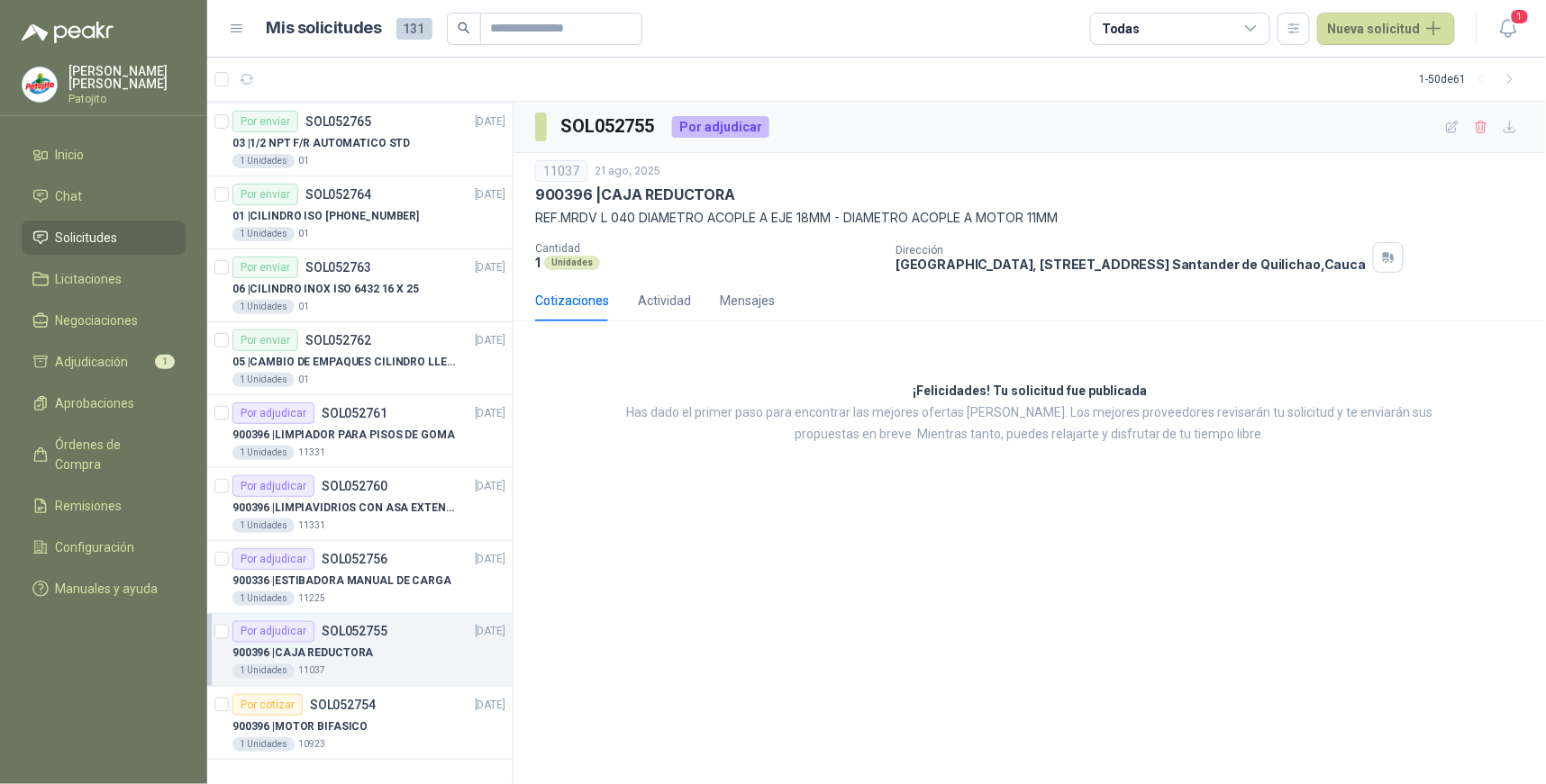
click at [683, 646] on div "SOL052755 Por adjudicar 11037 [DATE] 900396 | CAJA REDUCTORA REF.MRDV L 040 DIA…" at bounding box center [1030, 443] width 1033 height 683
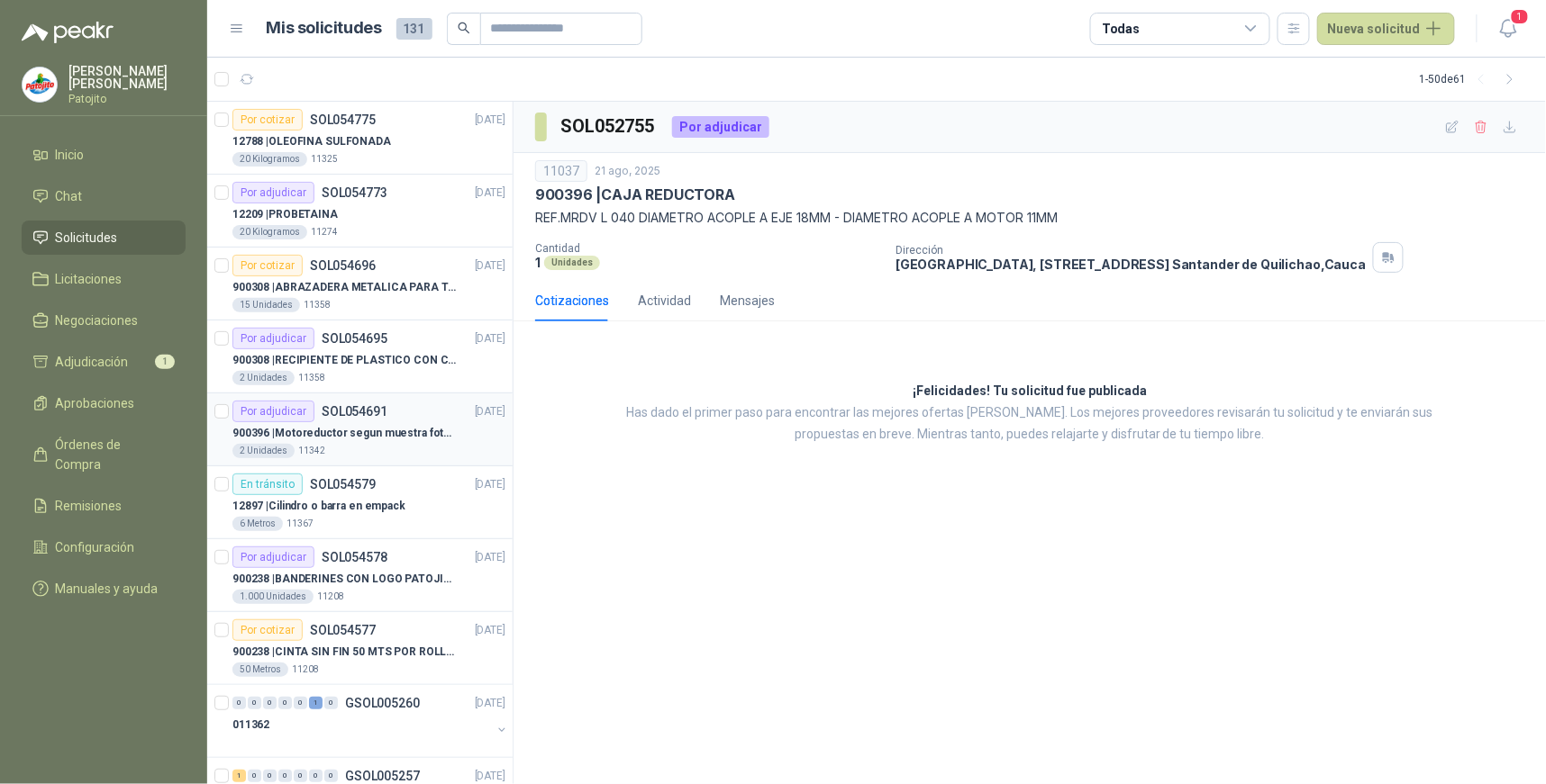
click at [437, 435] on p "900396 | Motoreductor segun muestra fotográfica" at bounding box center [345, 434] width 224 height 17
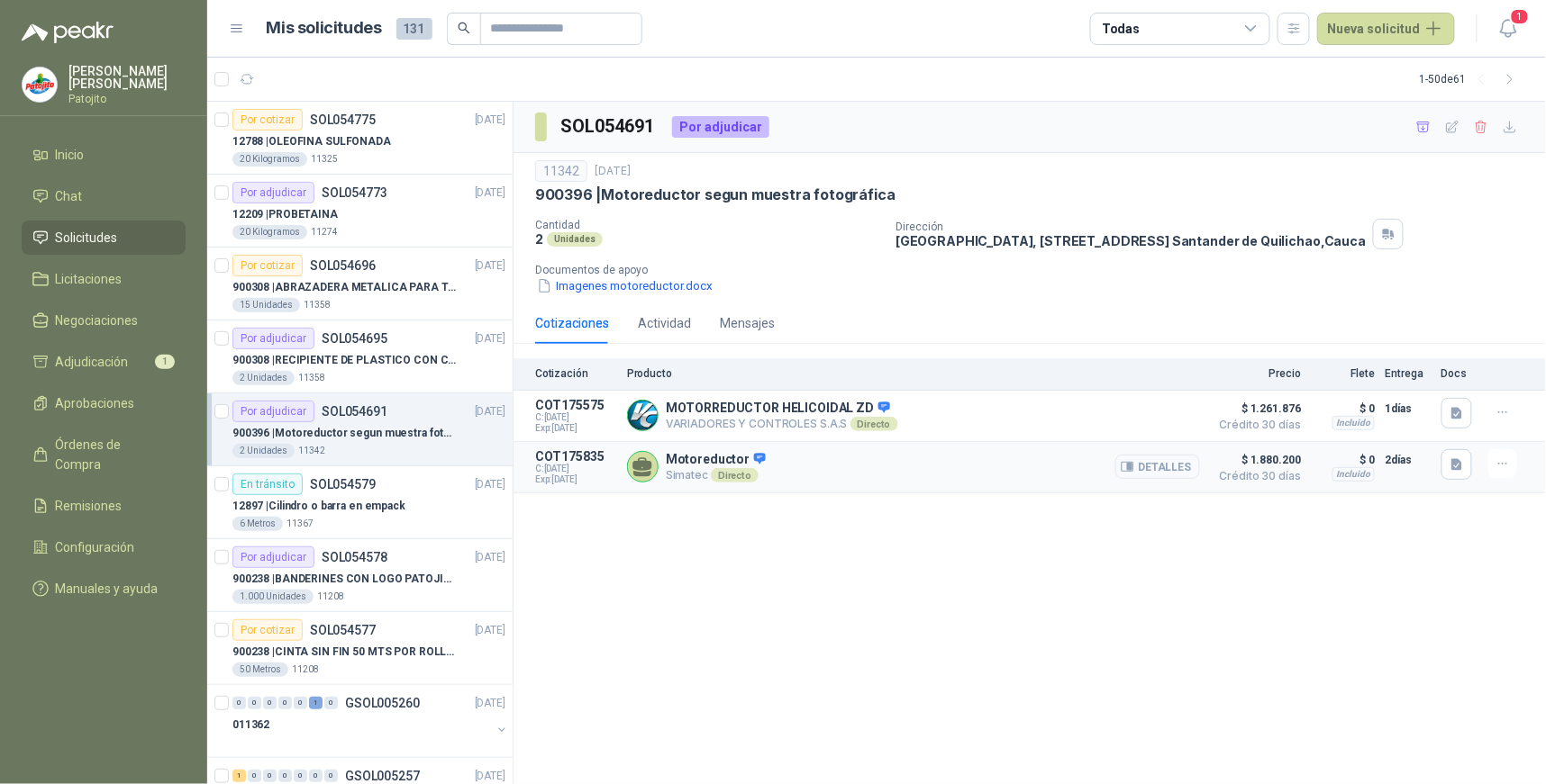
click at [1163, 470] on button "Detalles" at bounding box center [1158, 466] width 84 height 24
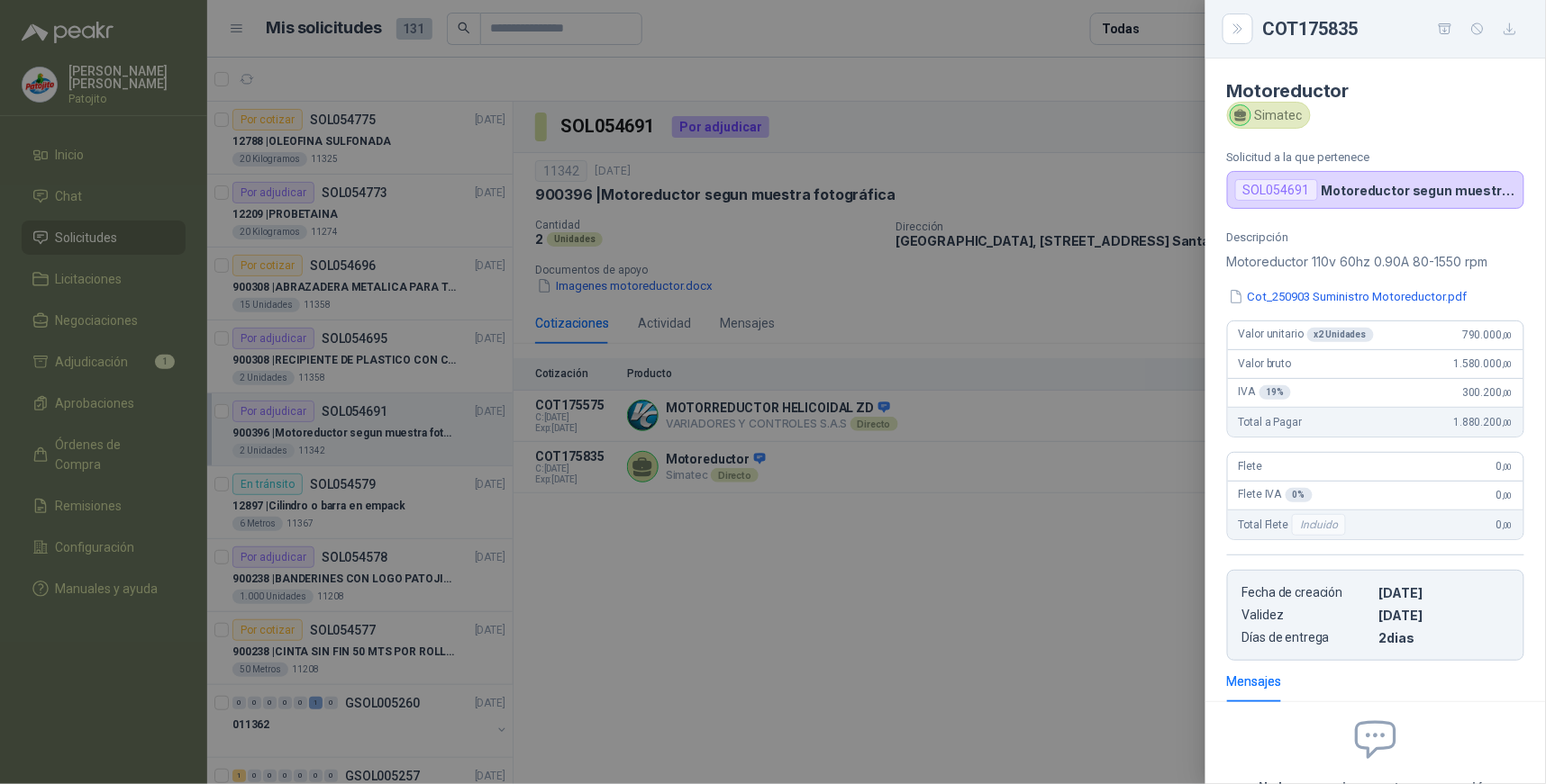
scroll to position [168, 0]
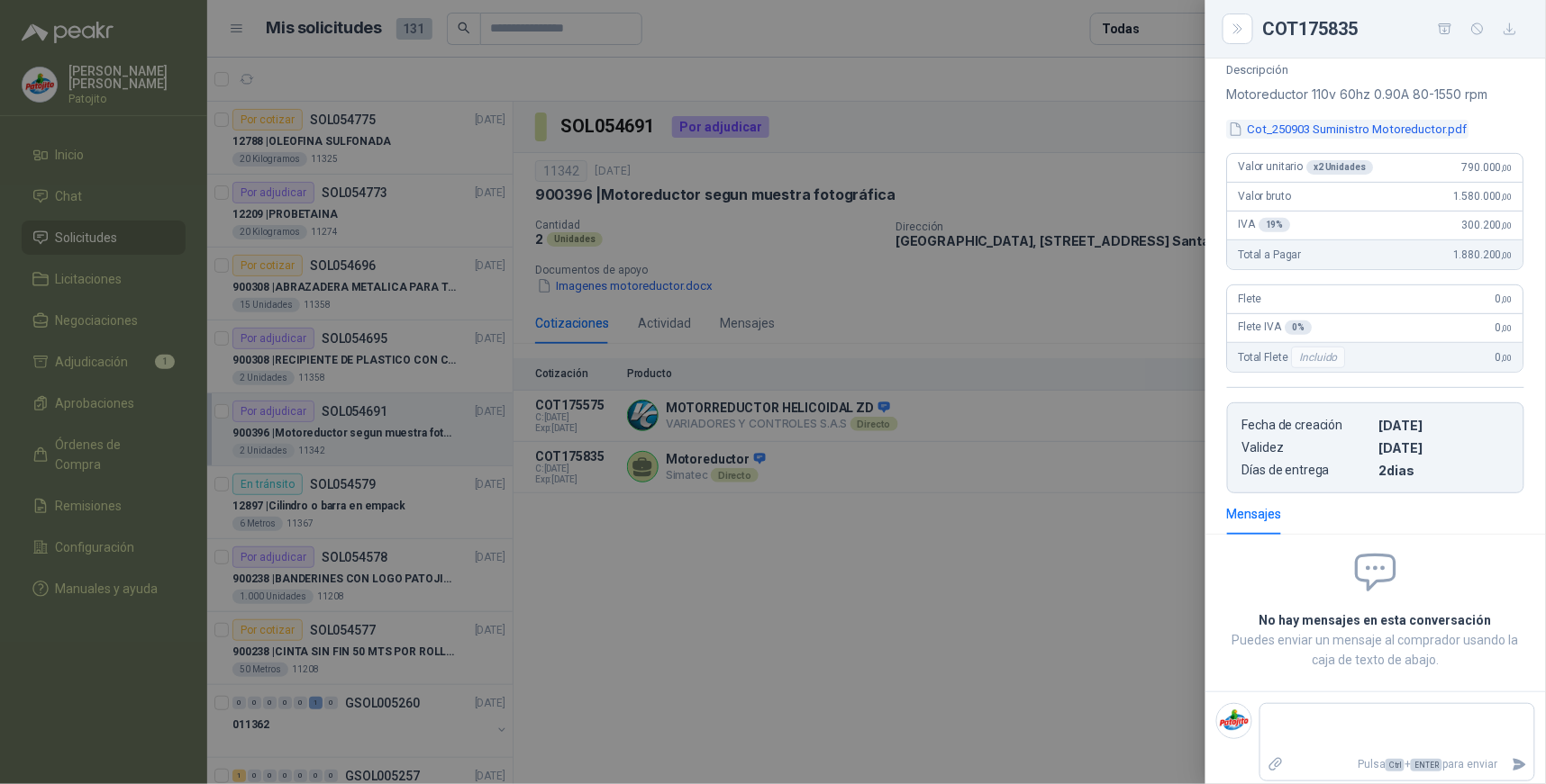
click at [1341, 128] on button "Cot_250903 Suministro Motoreductor.pdf" at bounding box center [1348, 129] width 242 height 19
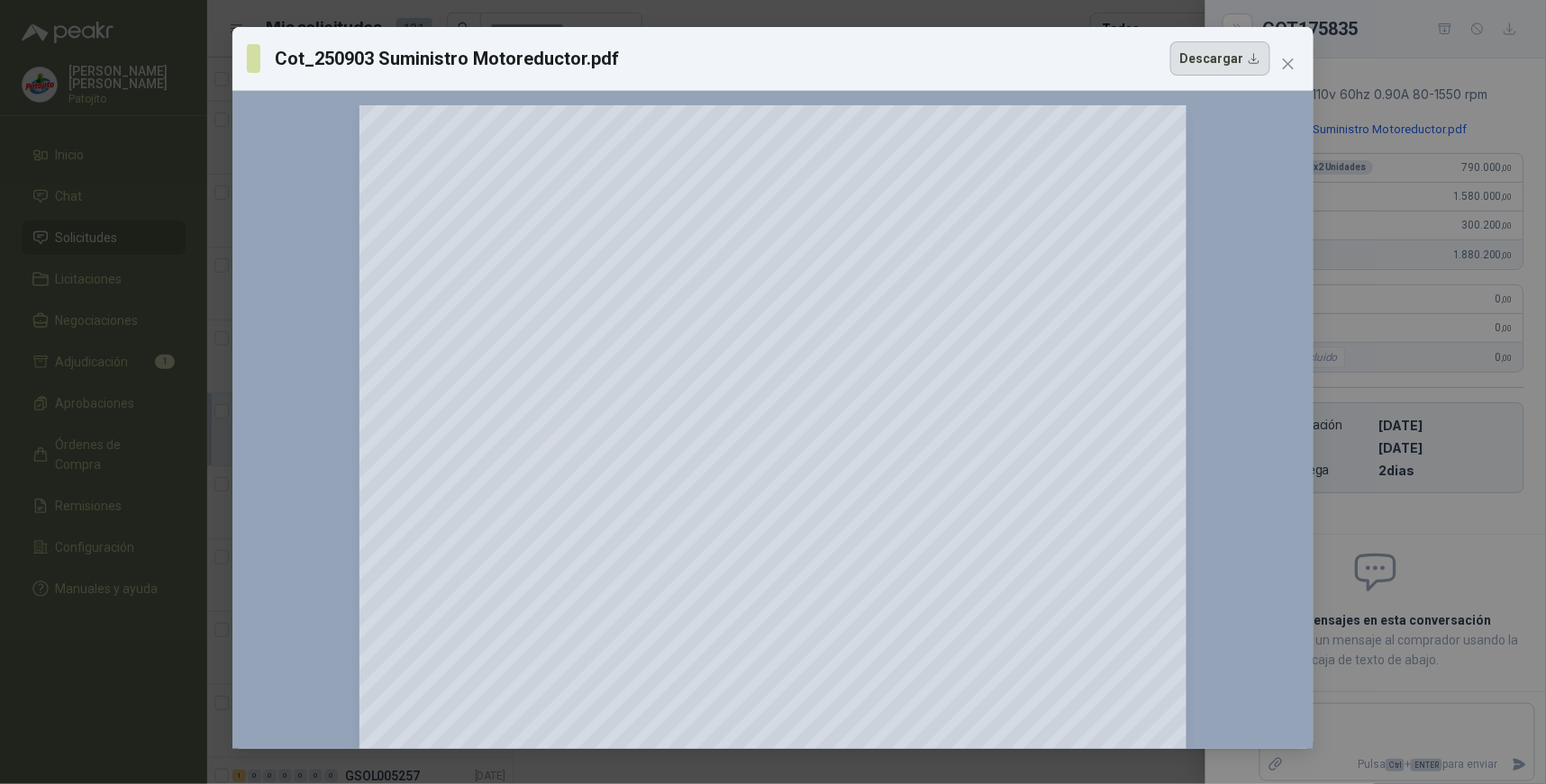
drag, startPoint x: 1256, startPoint y: 58, endPoint x: 1205, endPoint y: 76, distance: 54.1
click at [1254, 58] on button "Descargar" at bounding box center [1220, 58] width 100 height 34
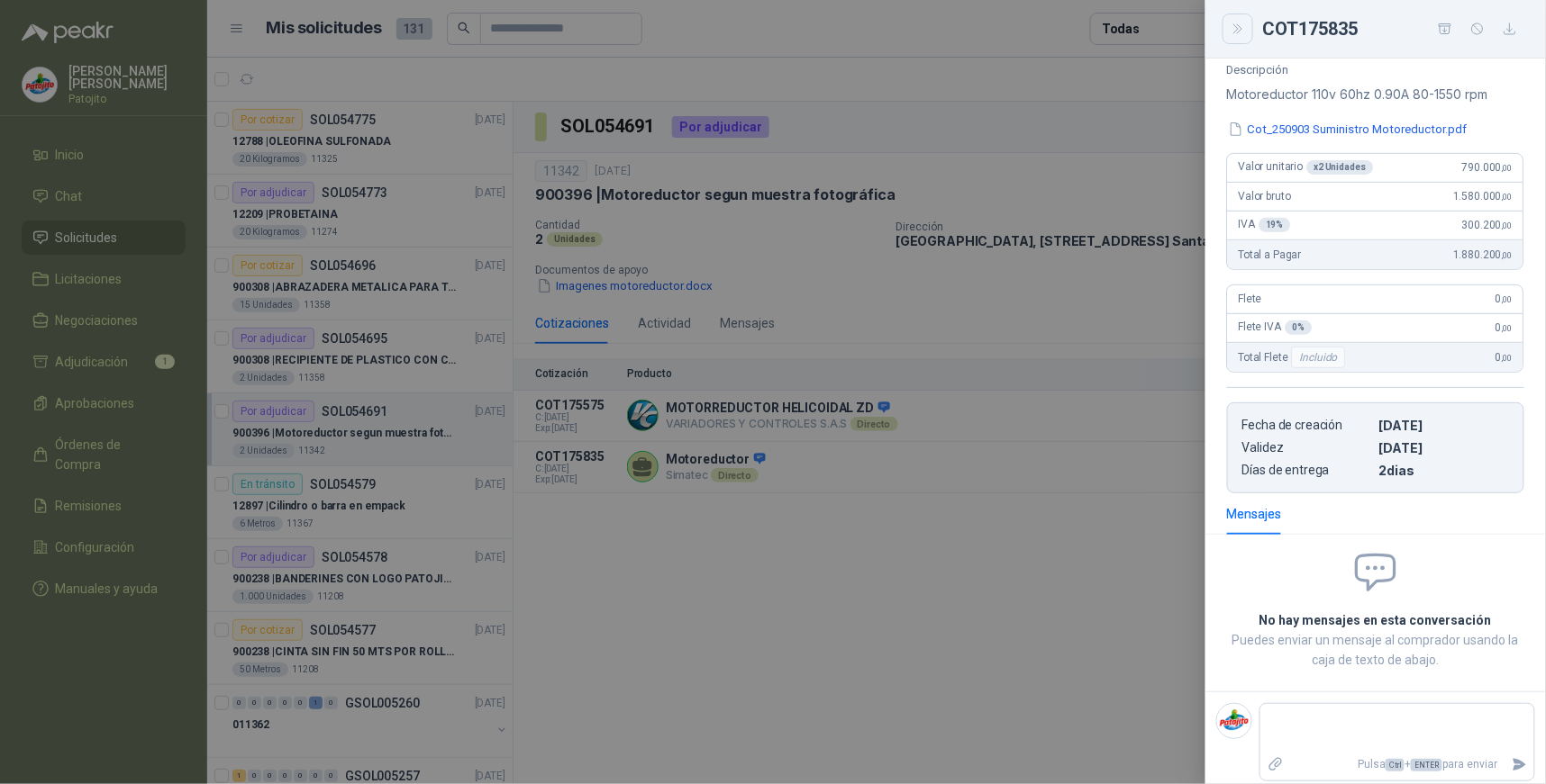
click at [1239, 32] on icon "Close" at bounding box center [1239, 30] width 15 height 15
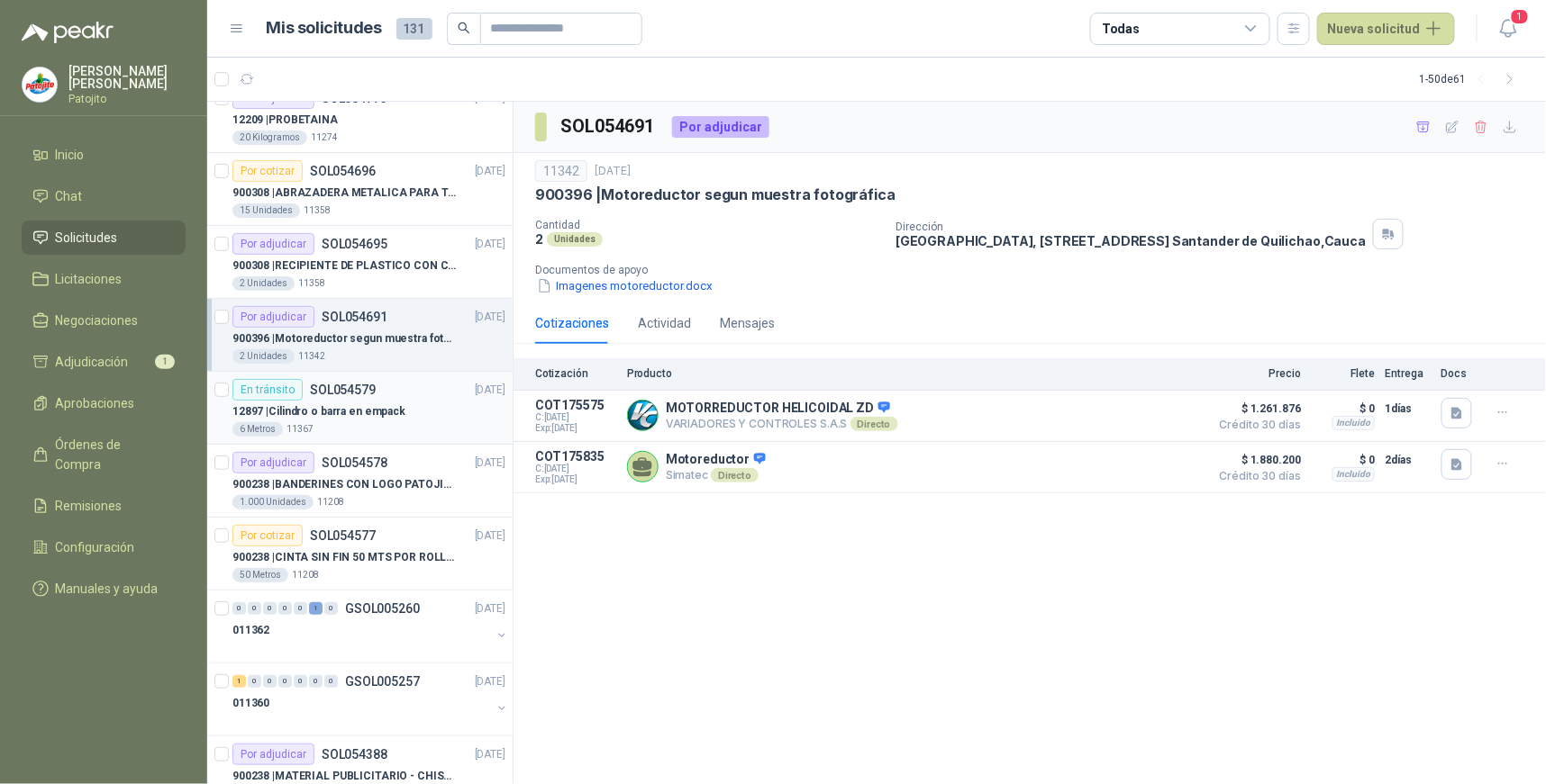
scroll to position [0, 0]
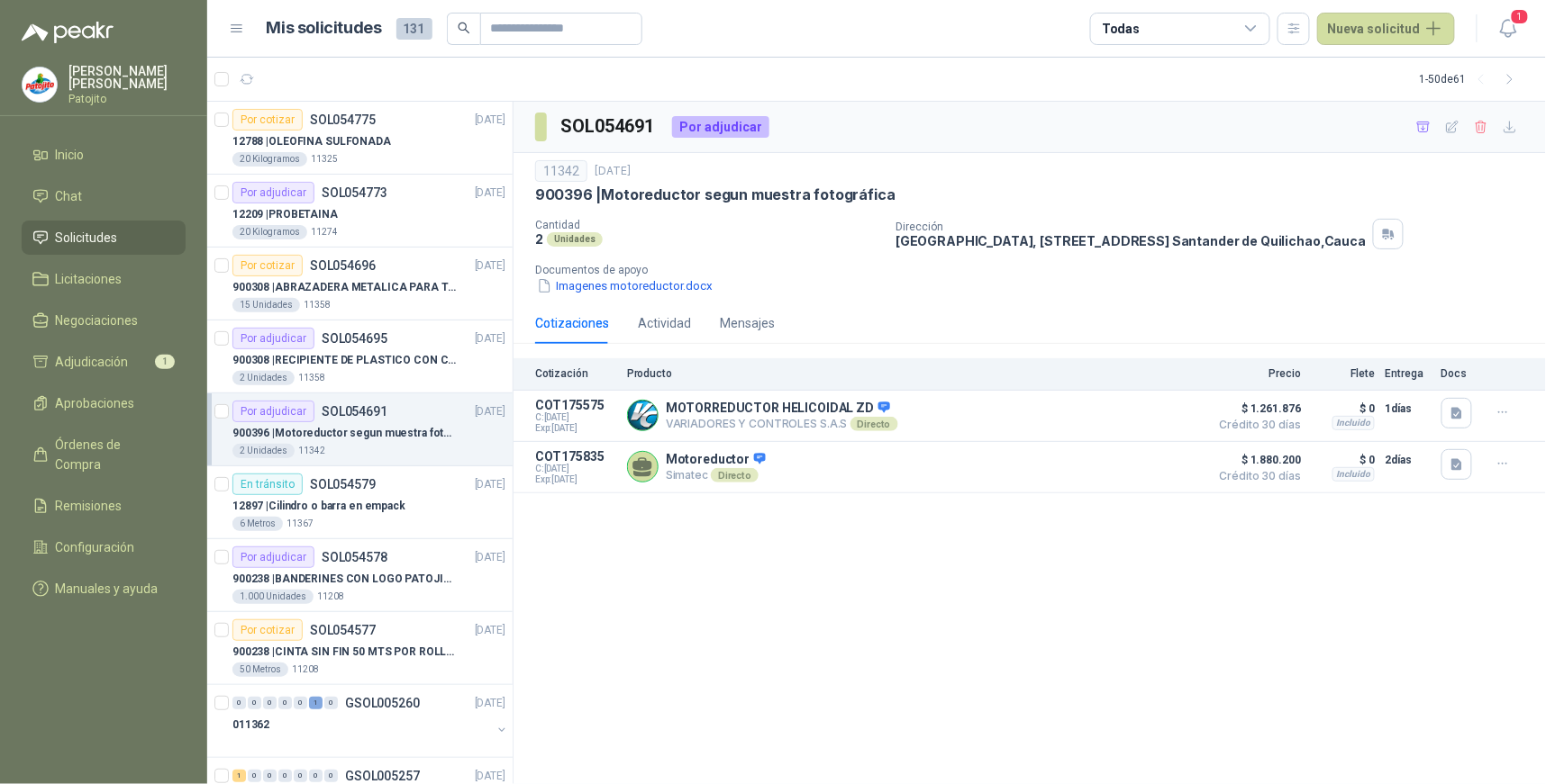
click at [393, 438] on p "900396 | Motoreductor segun muestra fotográfica" at bounding box center [345, 434] width 224 height 17
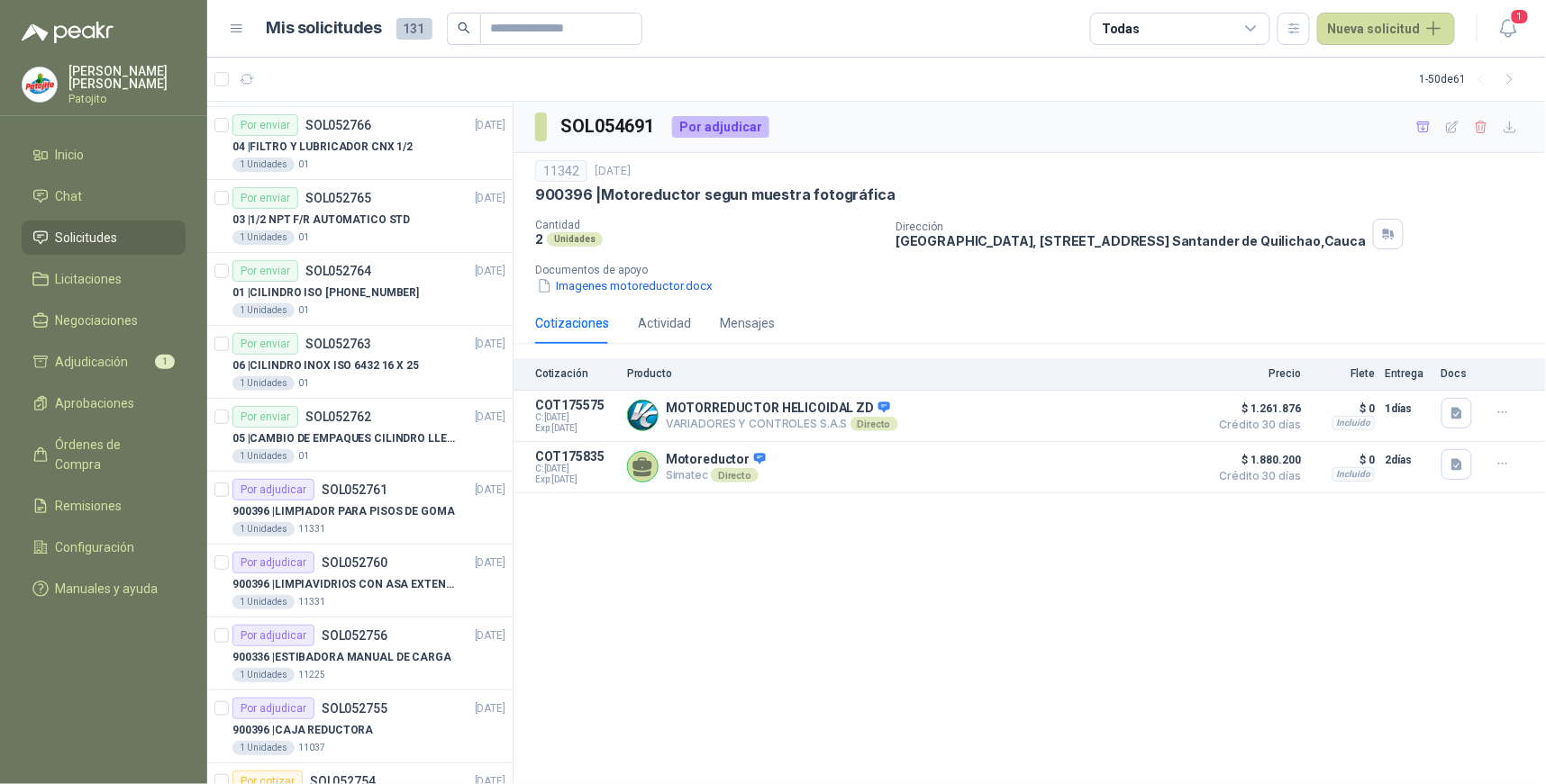
scroll to position [2991, 0]
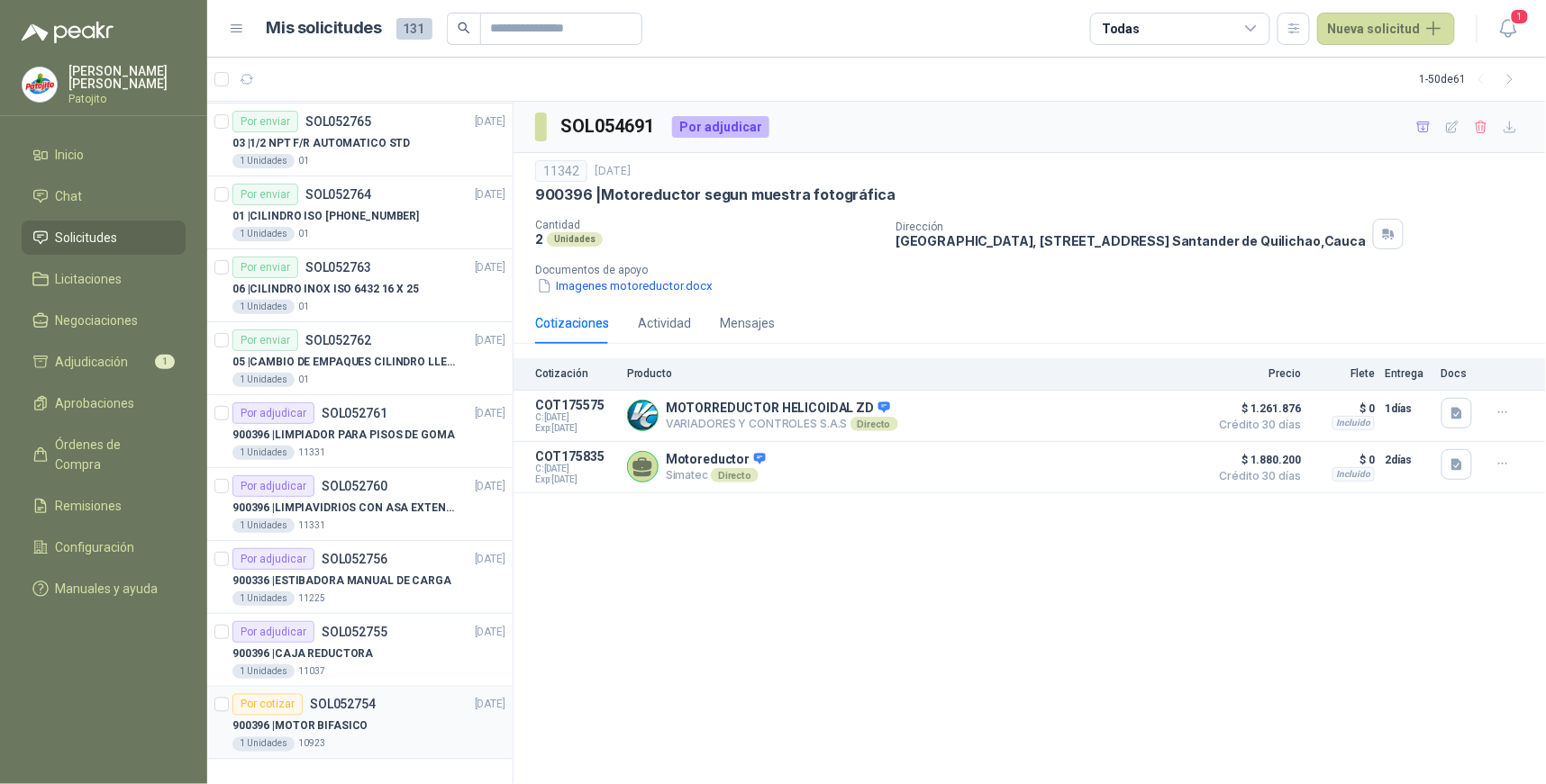
click at [428, 737] on div "1 Unidades 10923" at bounding box center [369, 744] width 273 height 14
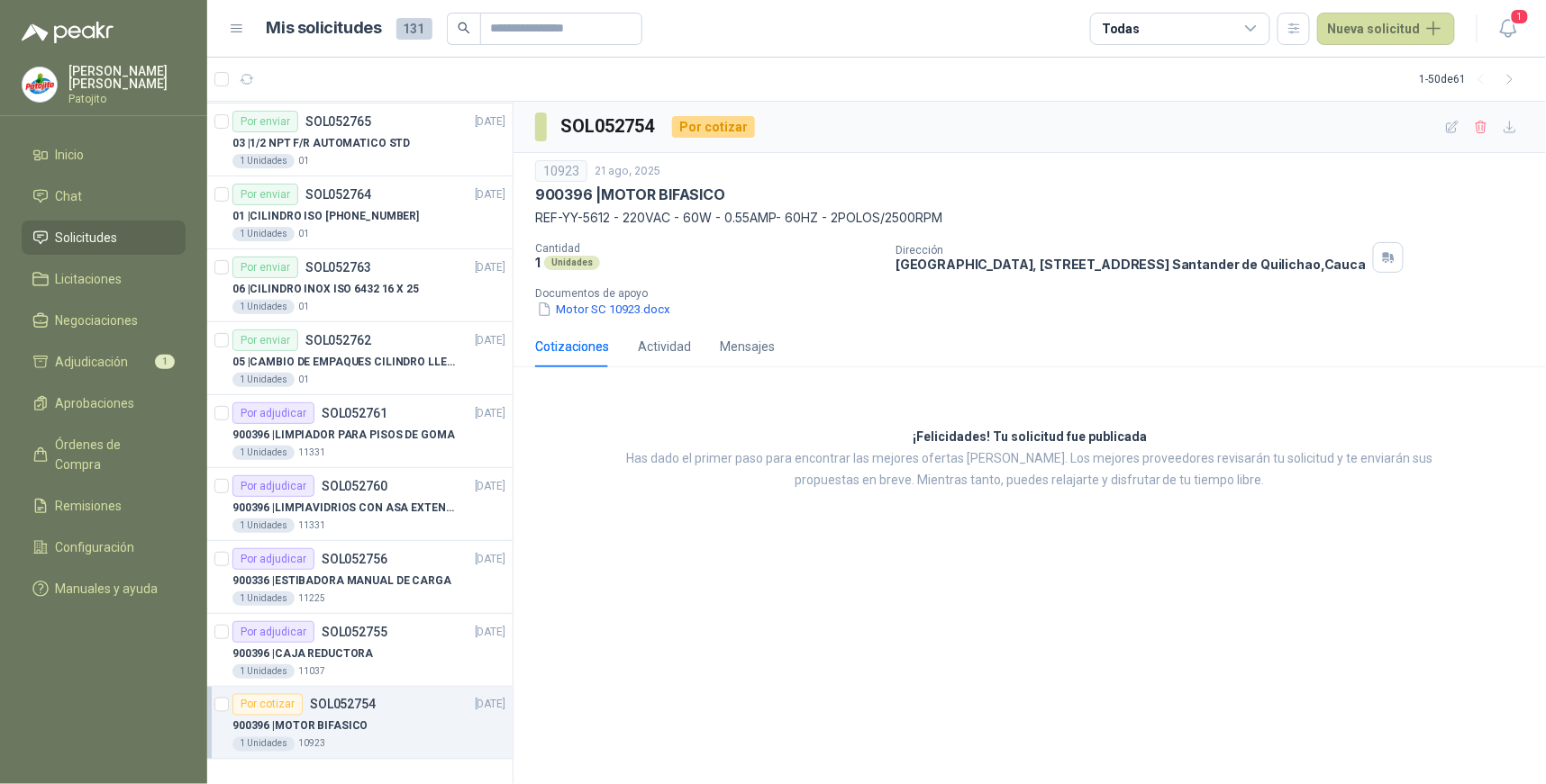
click at [410, 708] on div "Por cotizar SOL052754 [DATE]" at bounding box center [369, 705] width 273 height 22
click at [764, 597] on div "SOL052754 Por cotizar 10923 [DATE] 900396 | MOTOR BIFASICO REF-YY-5612 - 220VAC…" at bounding box center [1030, 443] width 1033 height 683
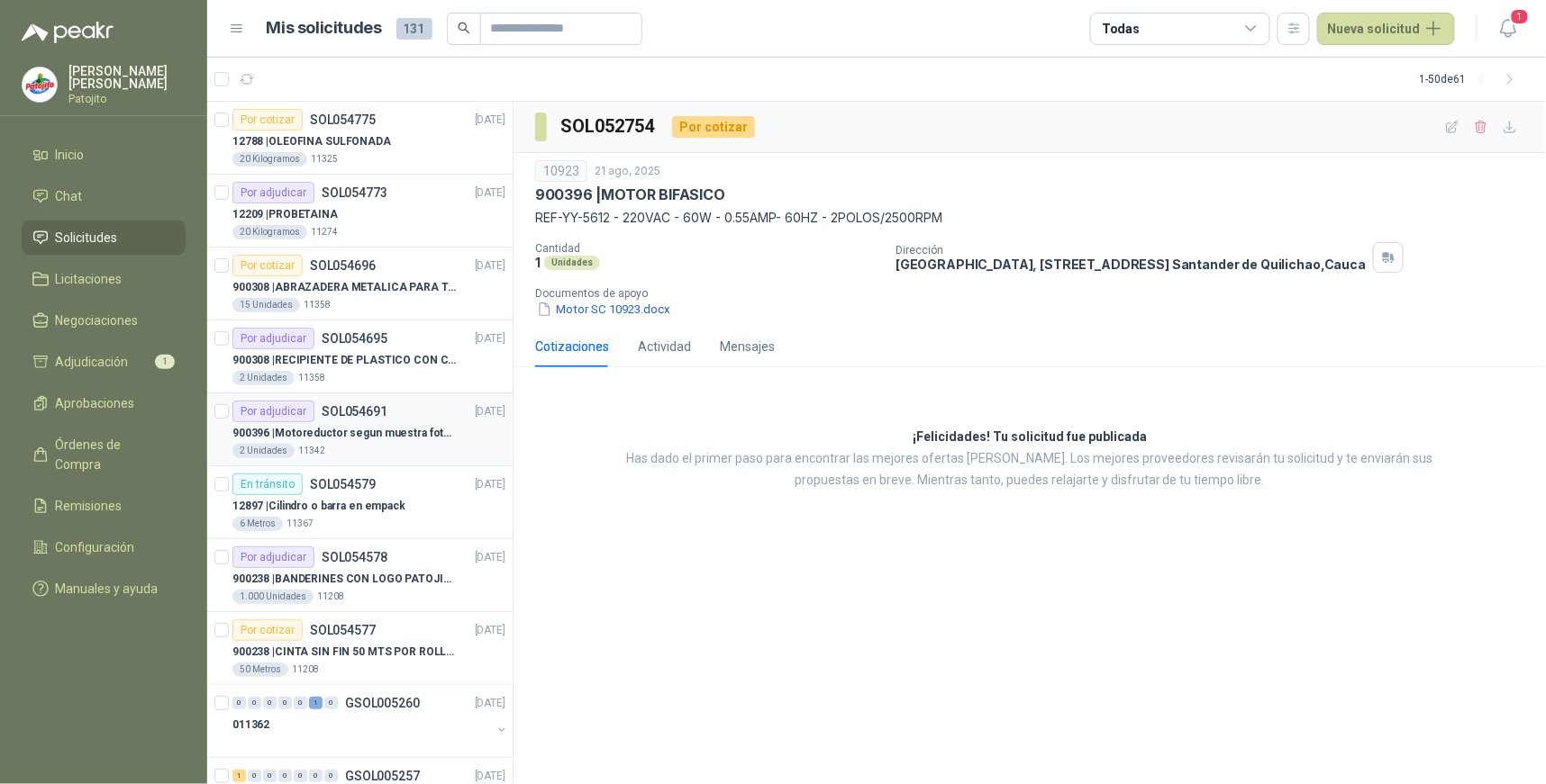
click at [372, 417] on p "SOL054691" at bounding box center [354, 411] width 66 height 12
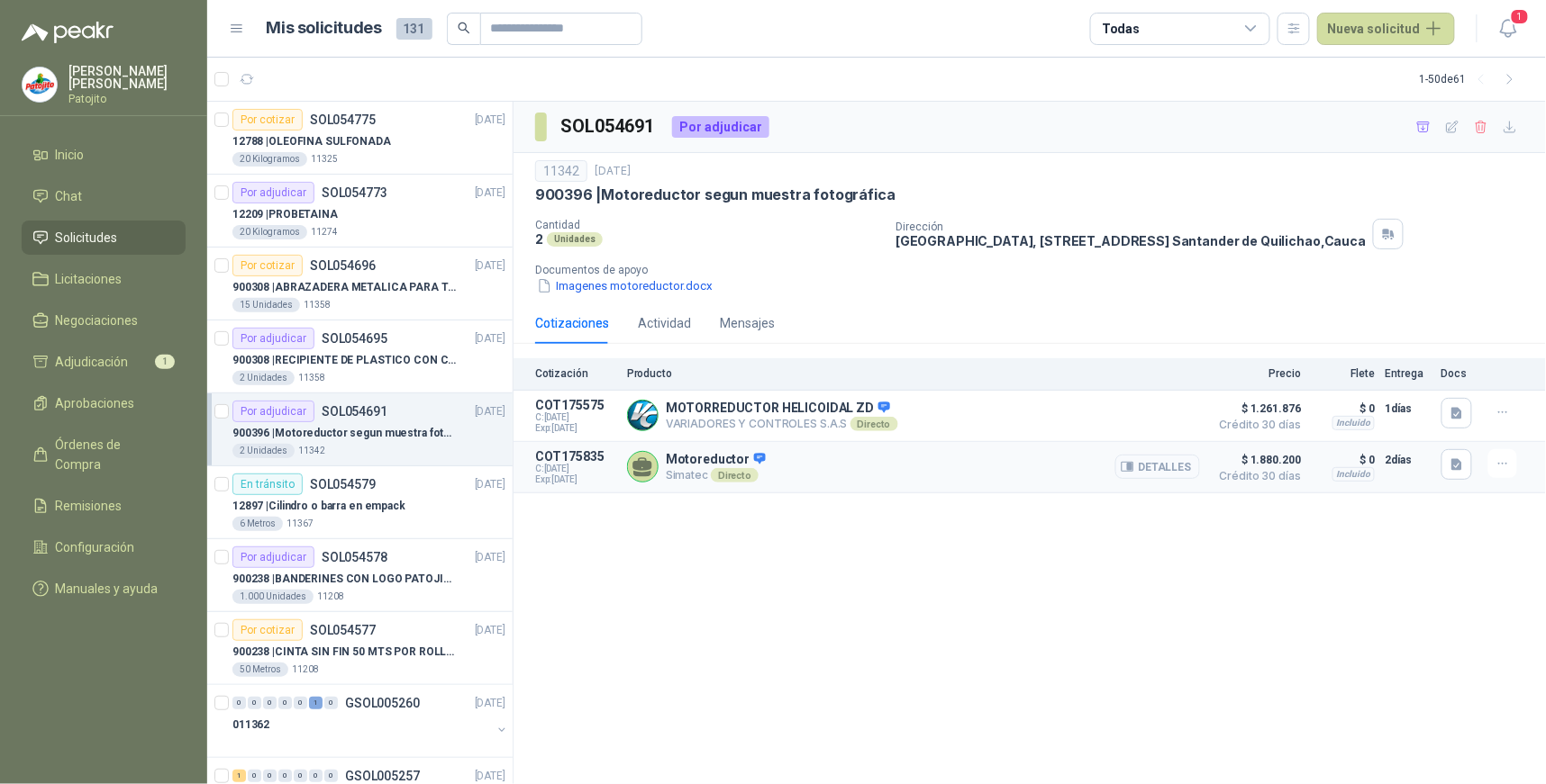
click at [1153, 466] on button "Detalles" at bounding box center [1158, 466] width 84 height 24
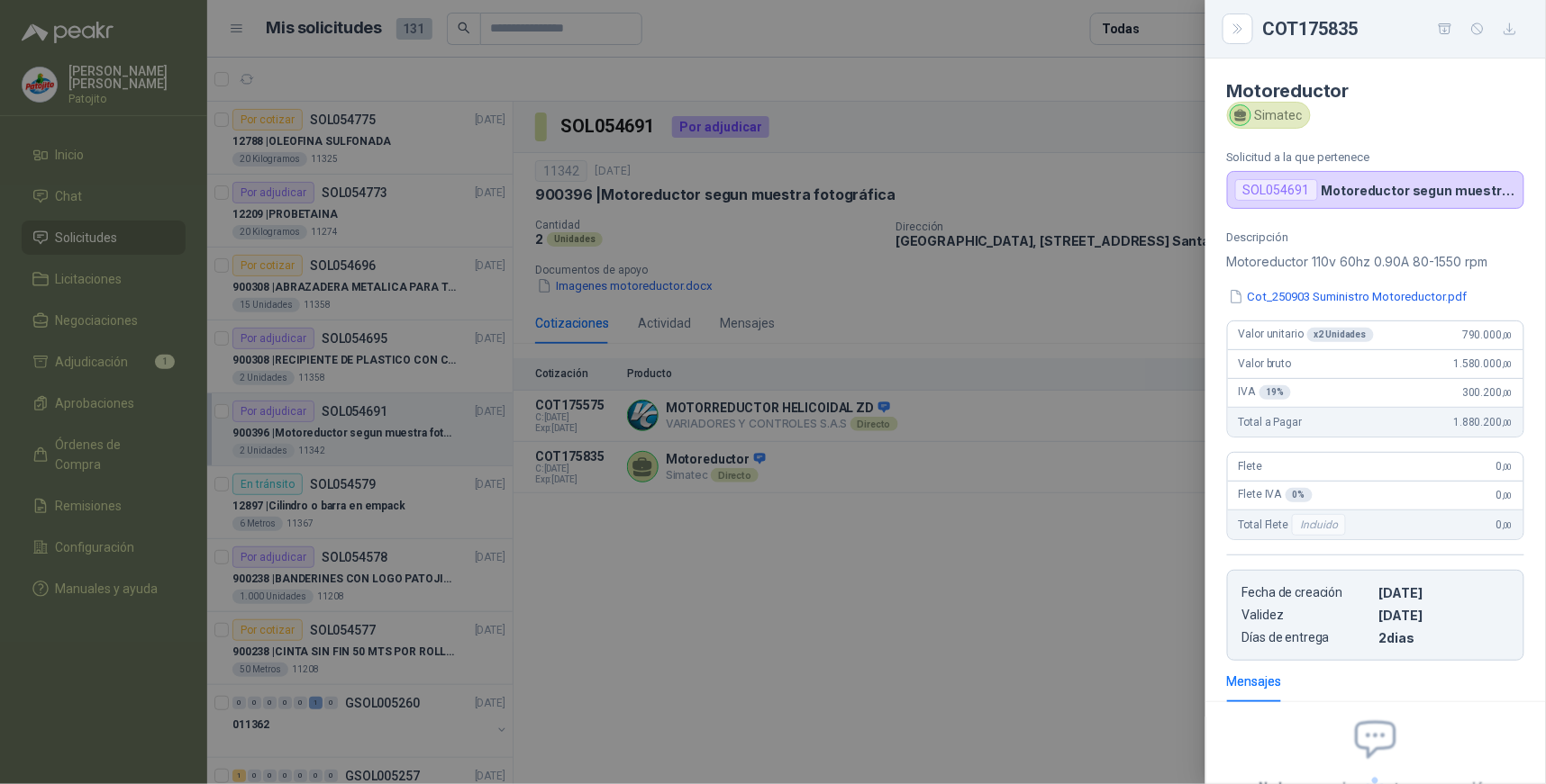
scroll to position [168, 0]
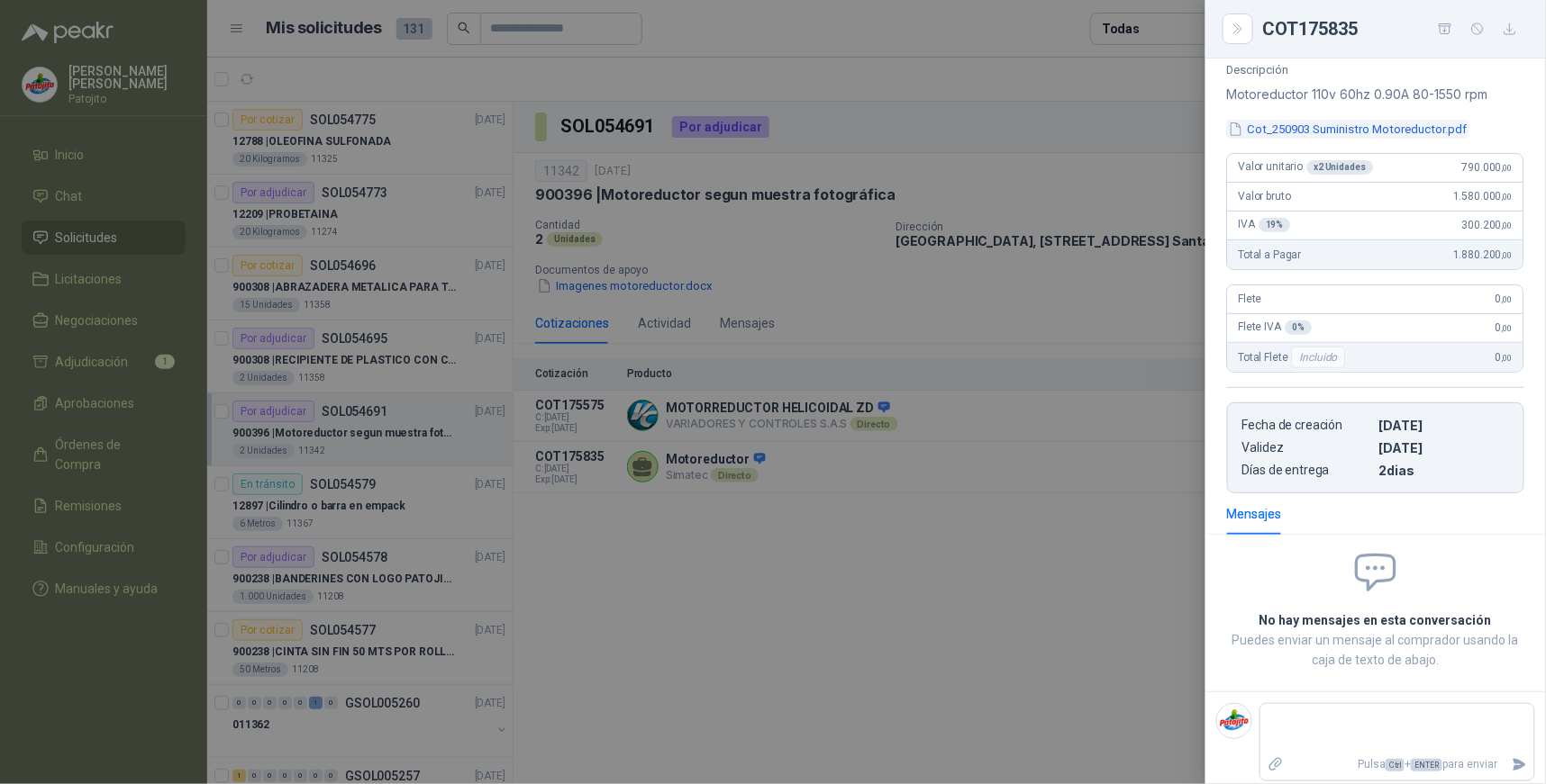
click at [1386, 129] on button "Cot_250903 Suministro Motoreductor.pdf" at bounding box center [1348, 129] width 242 height 19
click at [1386, 129] on div "Cot_250903 Suministro Motoreductor.pdf Descargar 150 %" at bounding box center [773, 392] width 1546 height 784
click at [1408, 119] on div "Descripción Motoreductor 110v 60hz 0.90A 80-1550 rpm Cot_250903 Suministro Moto…" at bounding box center [1376, 279] width 341 height 431
click at [1407, 127] on button "Cot_250903 Suministro Motoreductor.pdf" at bounding box center [1348, 129] width 242 height 19
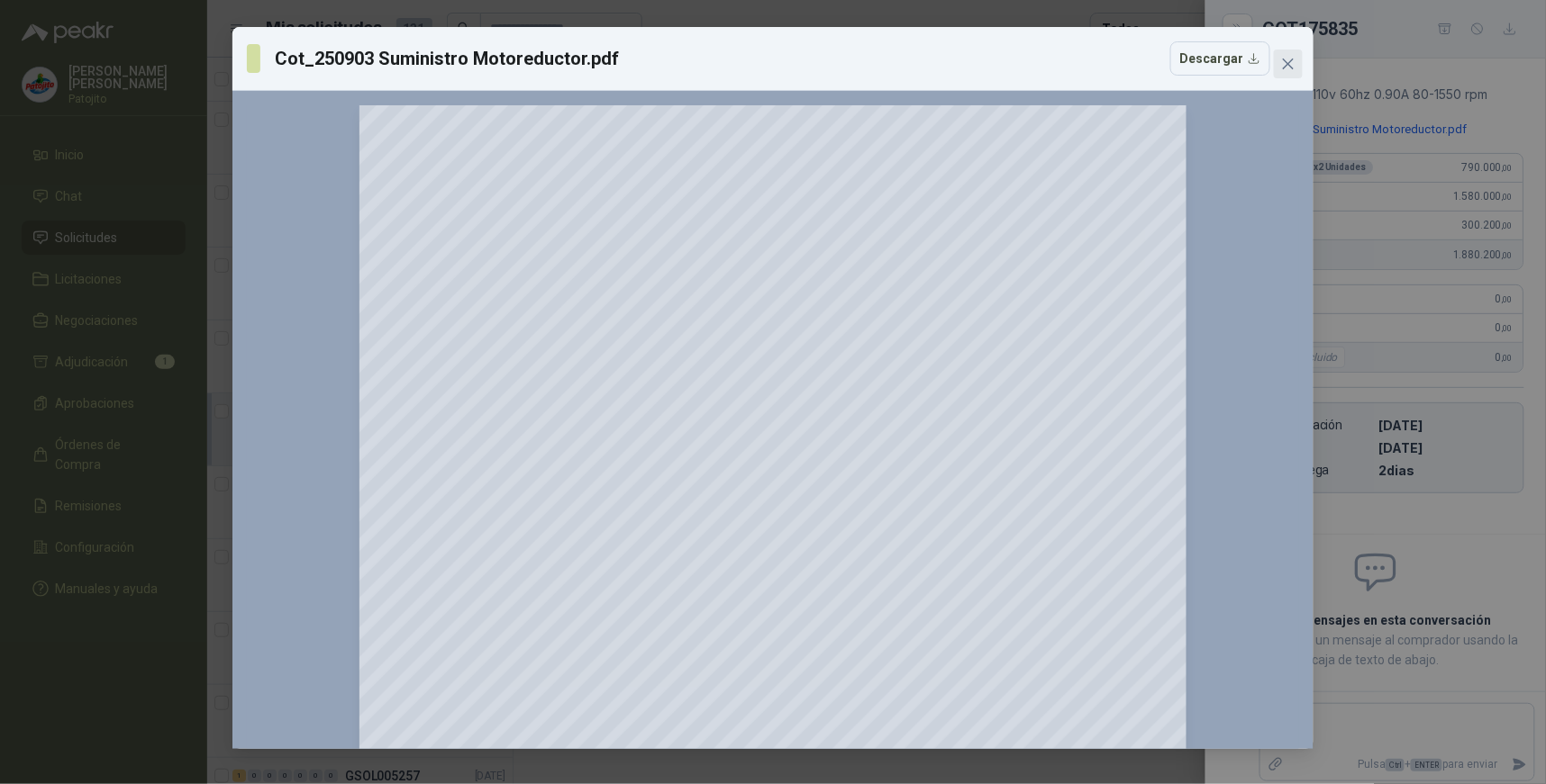
click at [1288, 60] on icon "close" at bounding box center [1288, 63] width 14 height 14
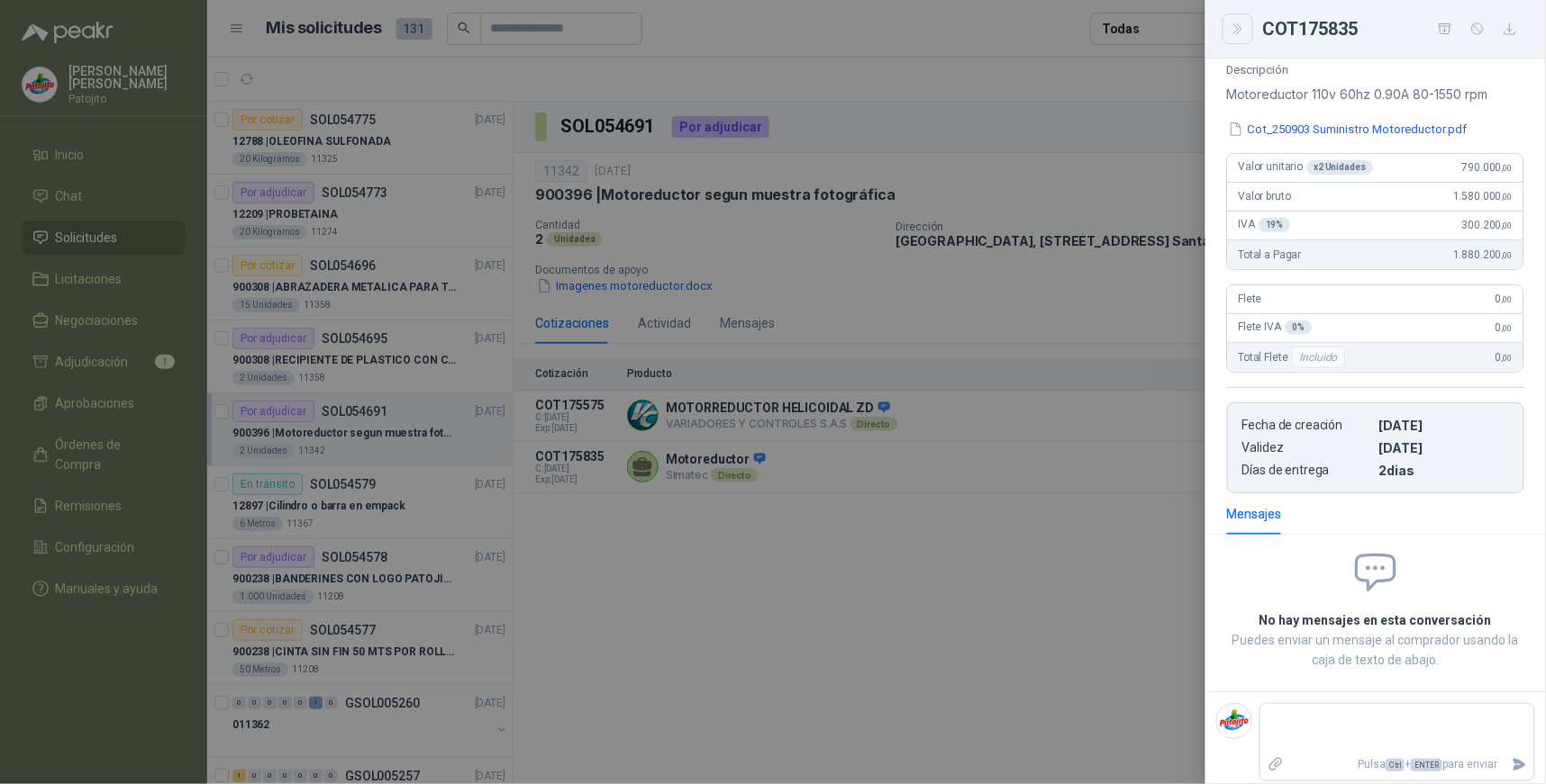
click at [1241, 32] on icon "Close" at bounding box center [1239, 30] width 15 height 15
